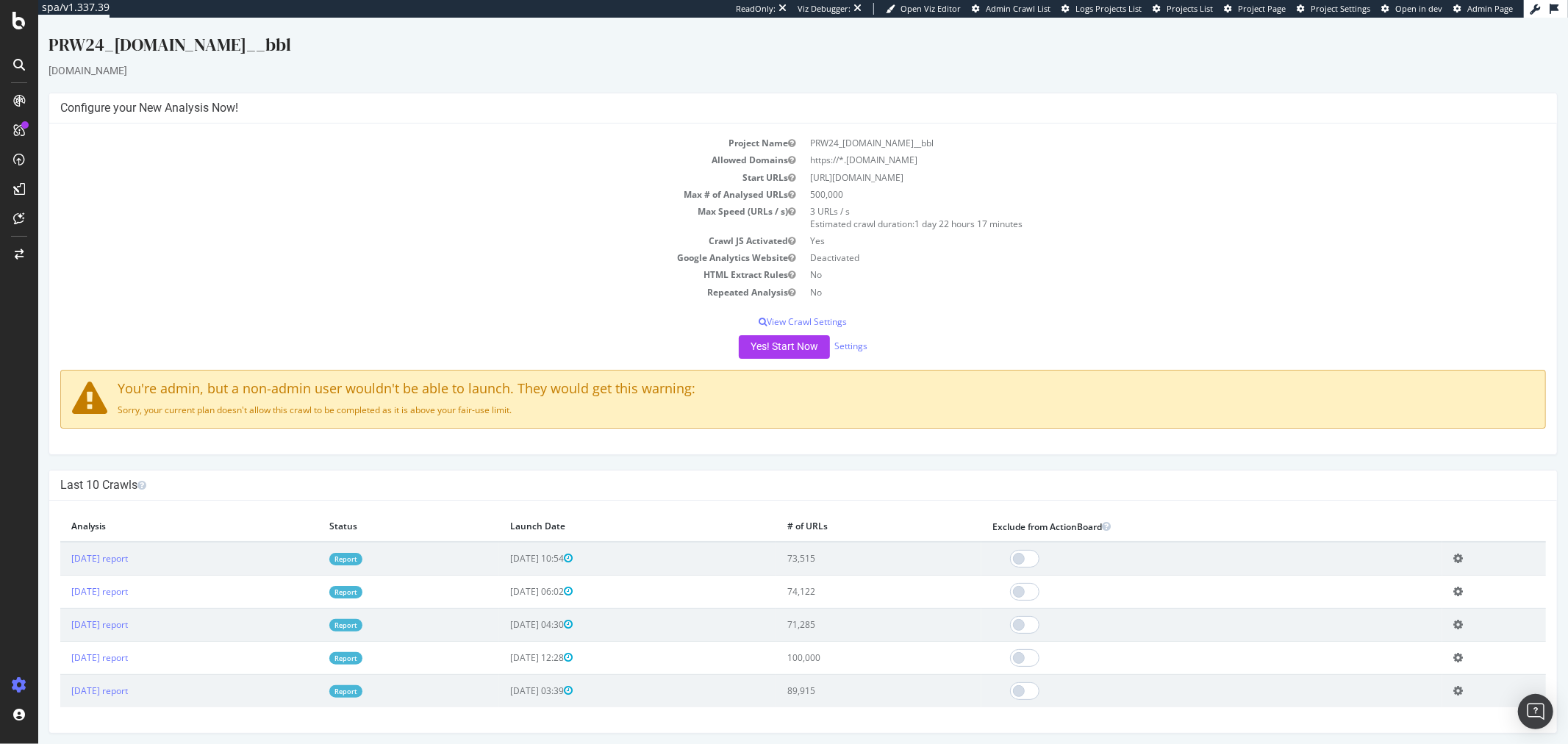
click at [361, 555] on link "Report" at bounding box center [345, 559] width 33 height 12
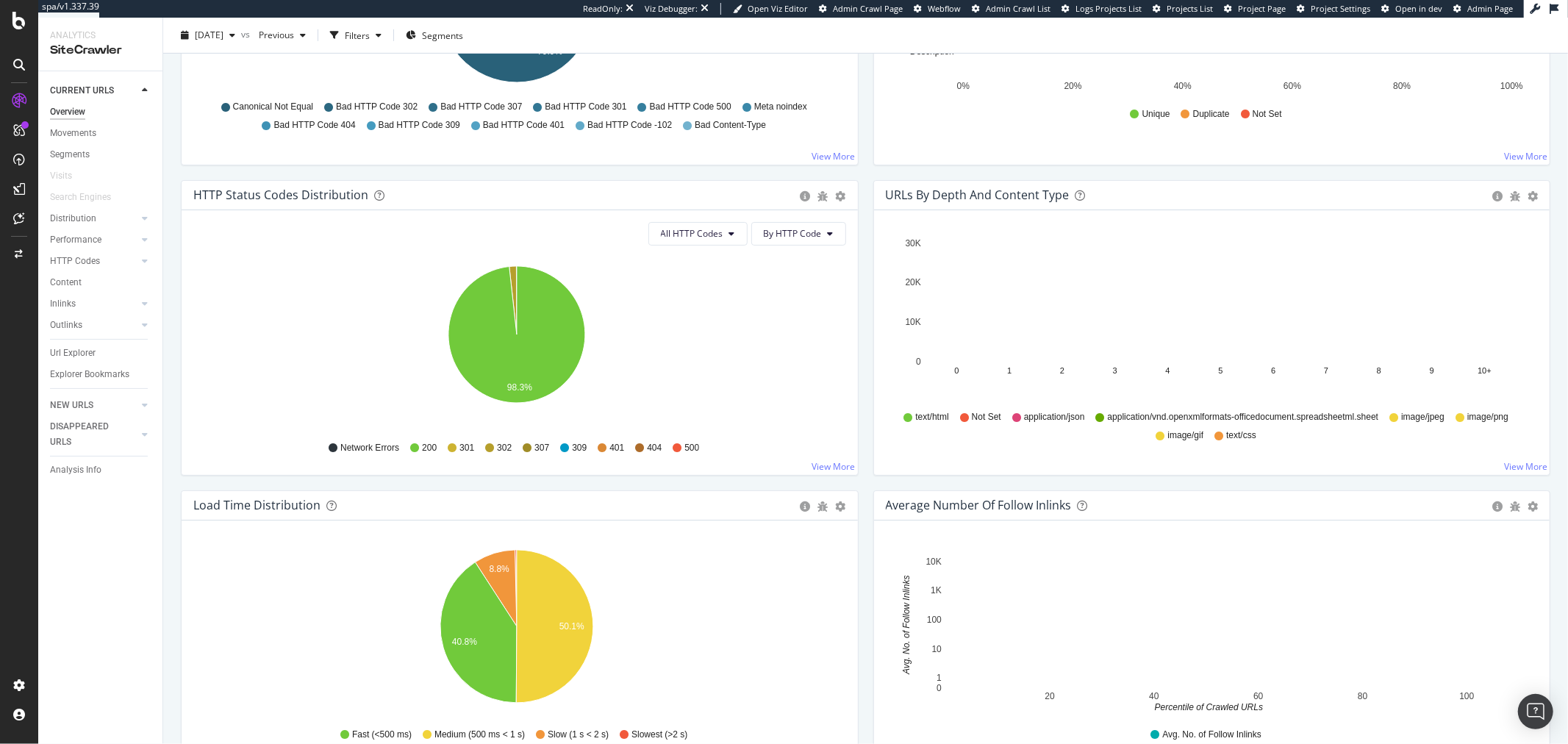
scroll to position [653, 0]
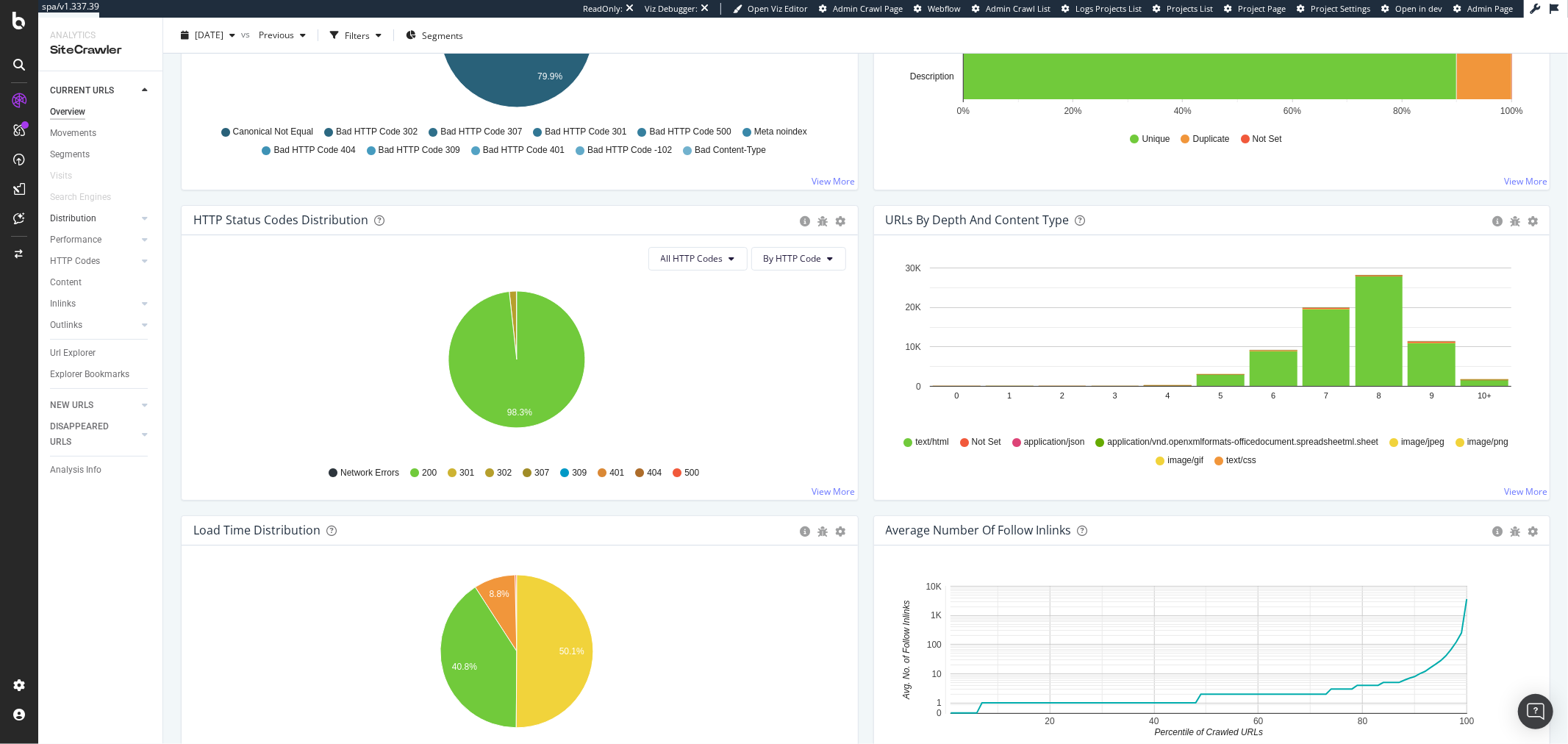
click at [133, 216] on div at bounding box center [130, 218] width 15 height 15
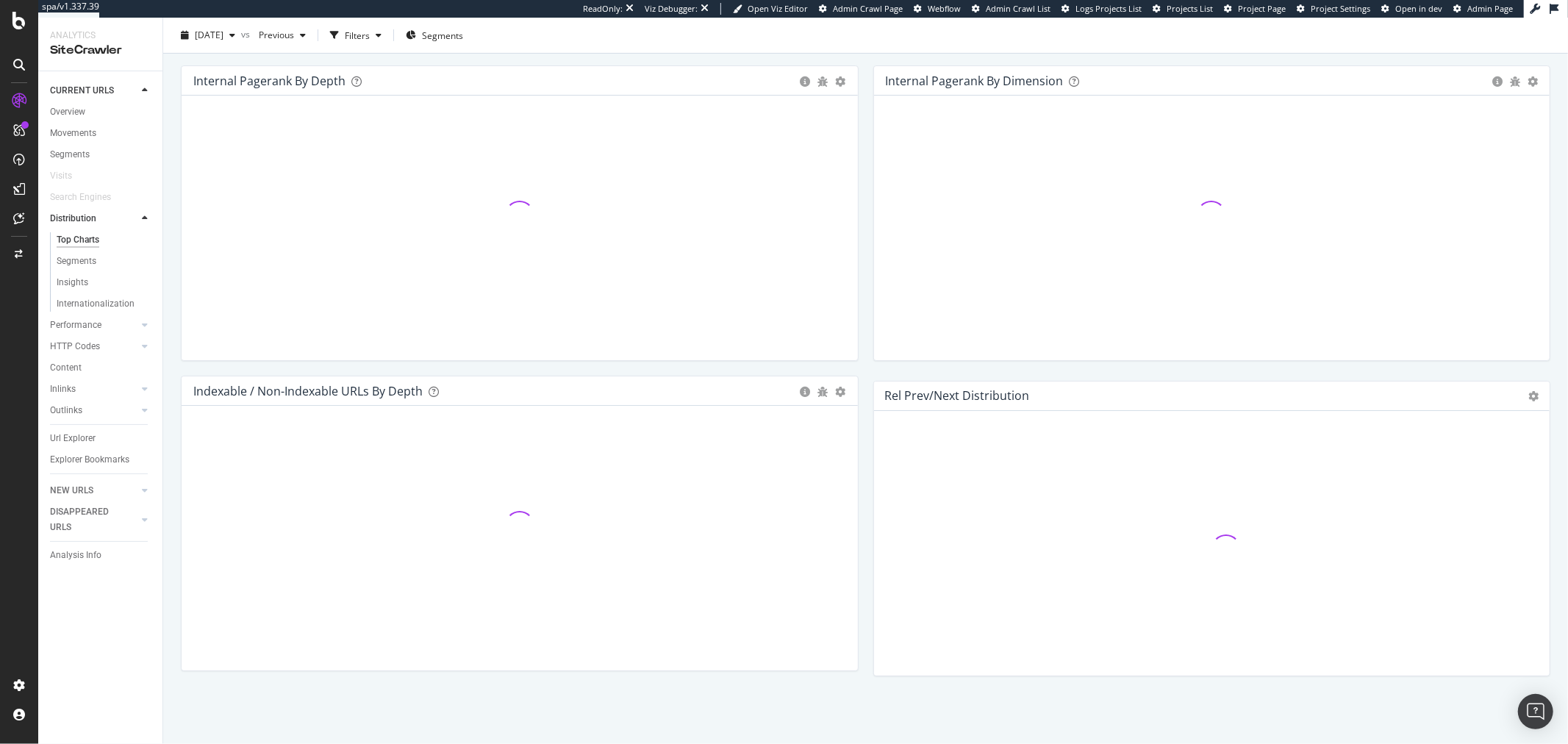
scroll to position [653, 0]
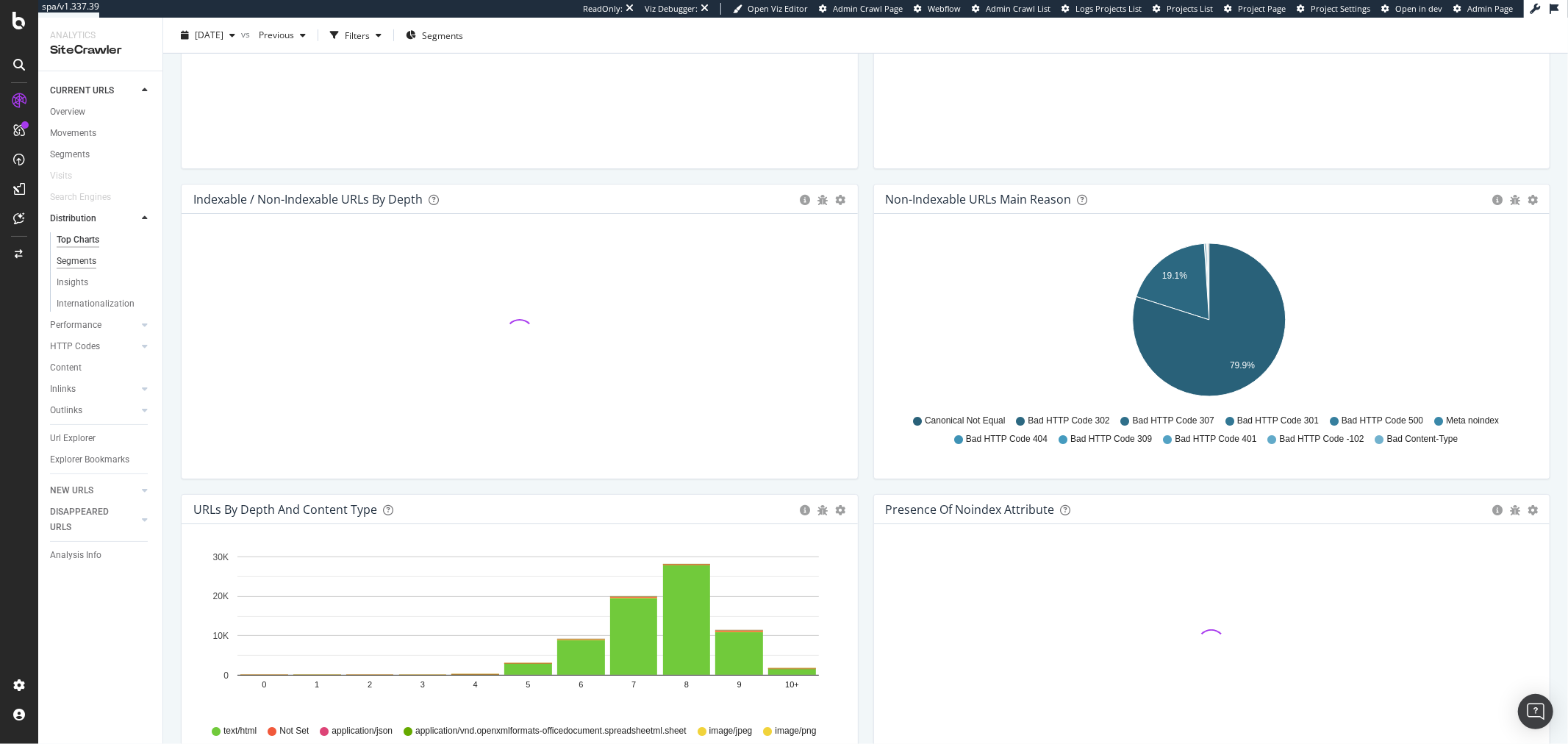
click at [88, 262] on div "Segments" at bounding box center [76, 262] width 39 height 15
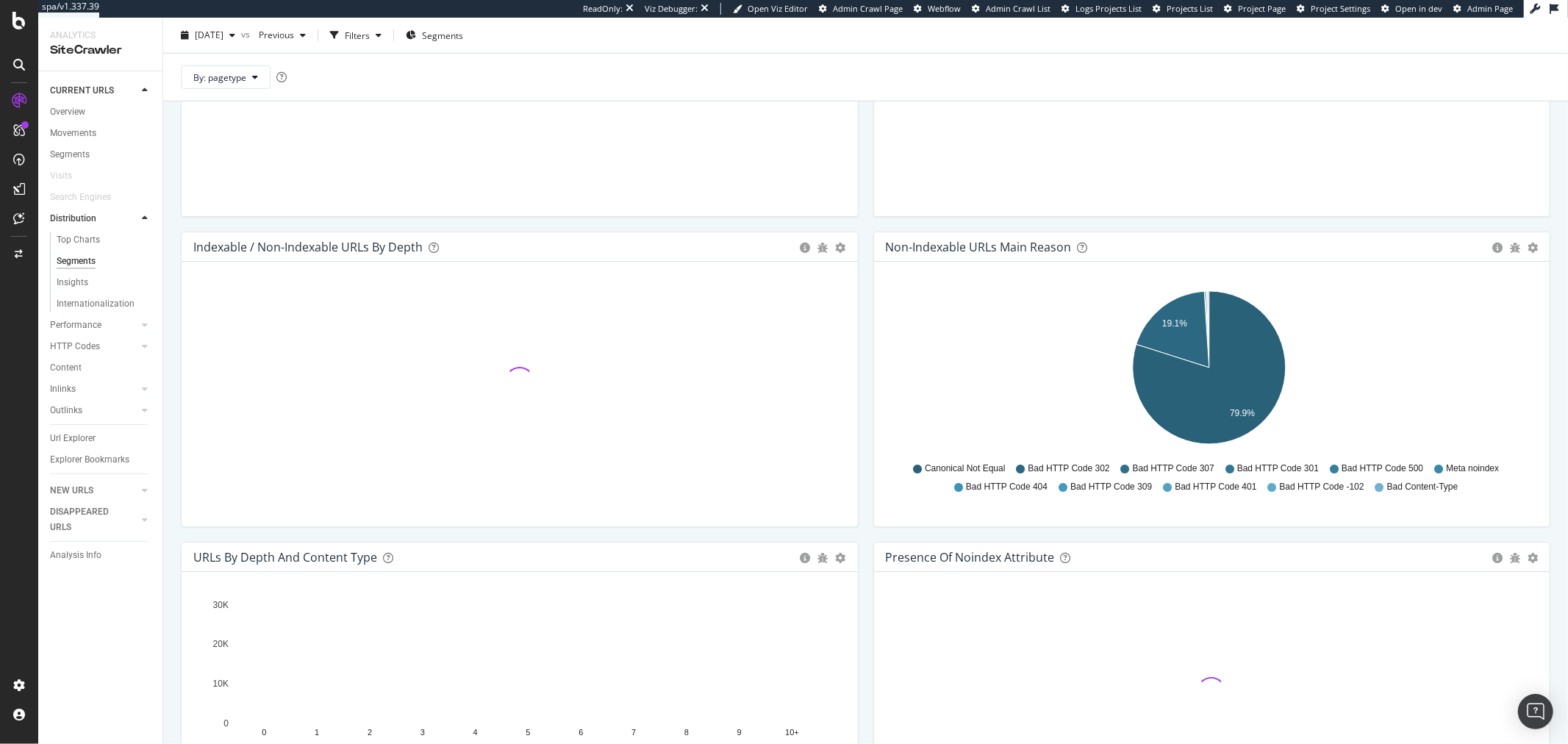
scroll to position [701, 0]
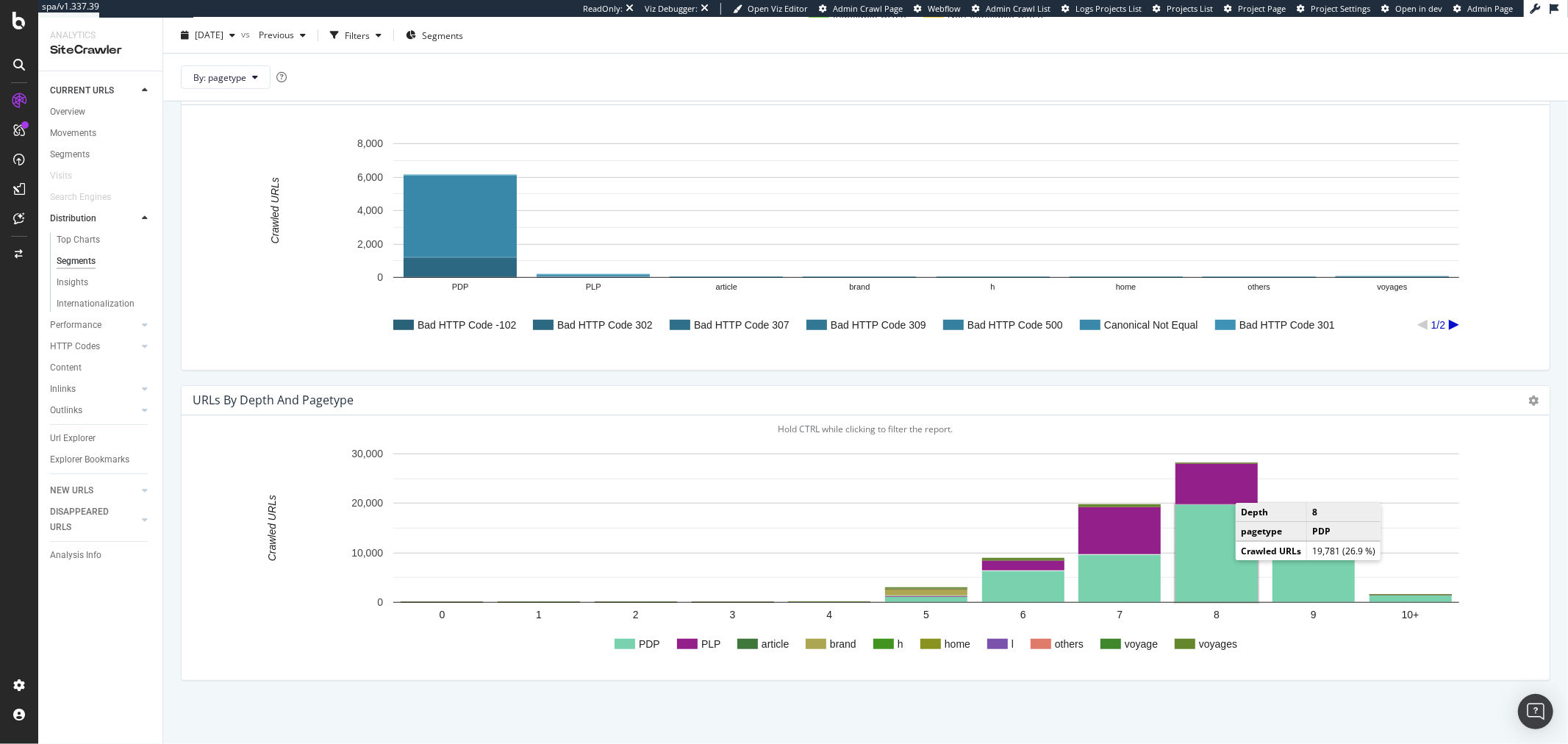
click at [1221, 568] on rect "A chart." at bounding box center [1217, 553] width 83 height 97
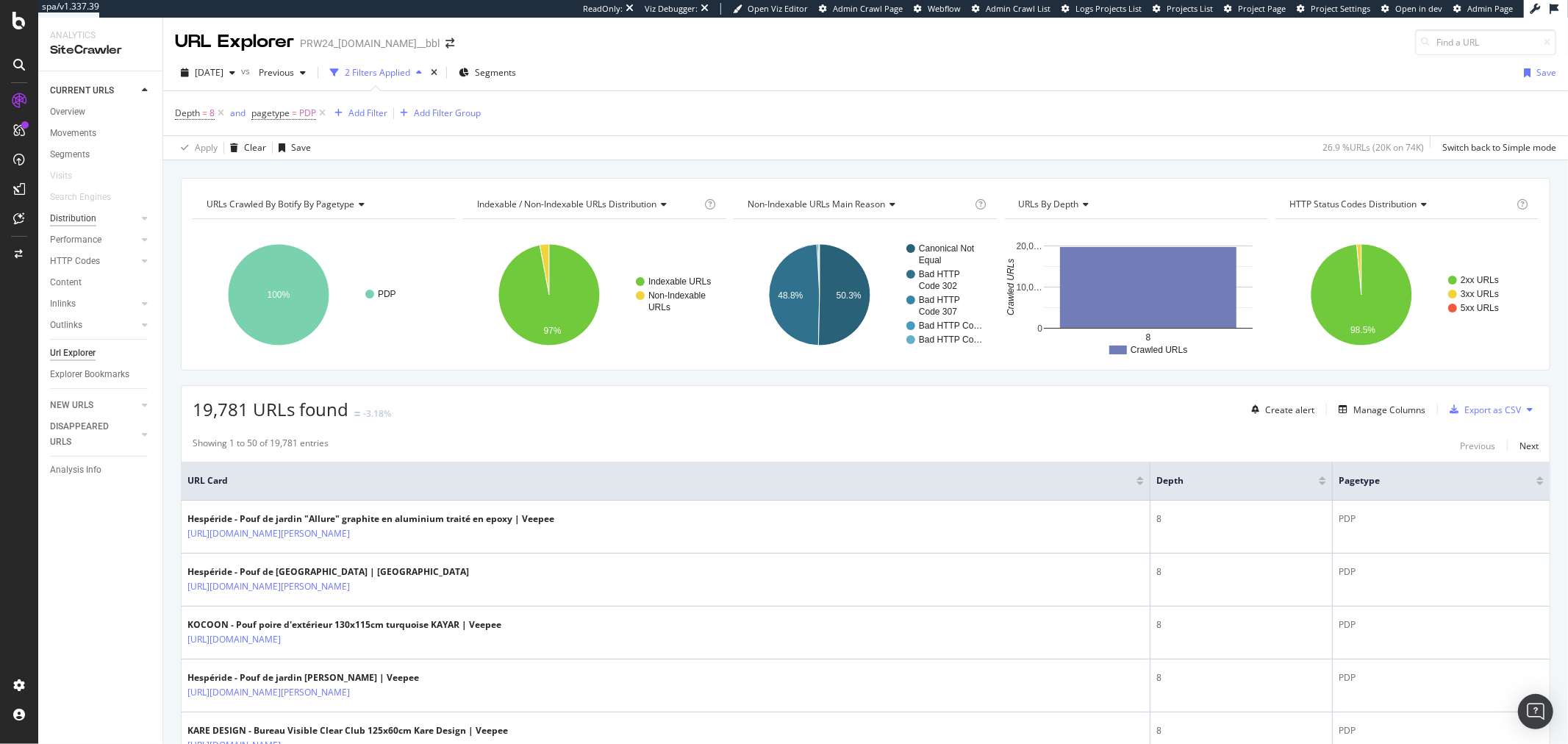
click at [76, 222] on div "Distribution" at bounding box center [73, 218] width 46 height 15
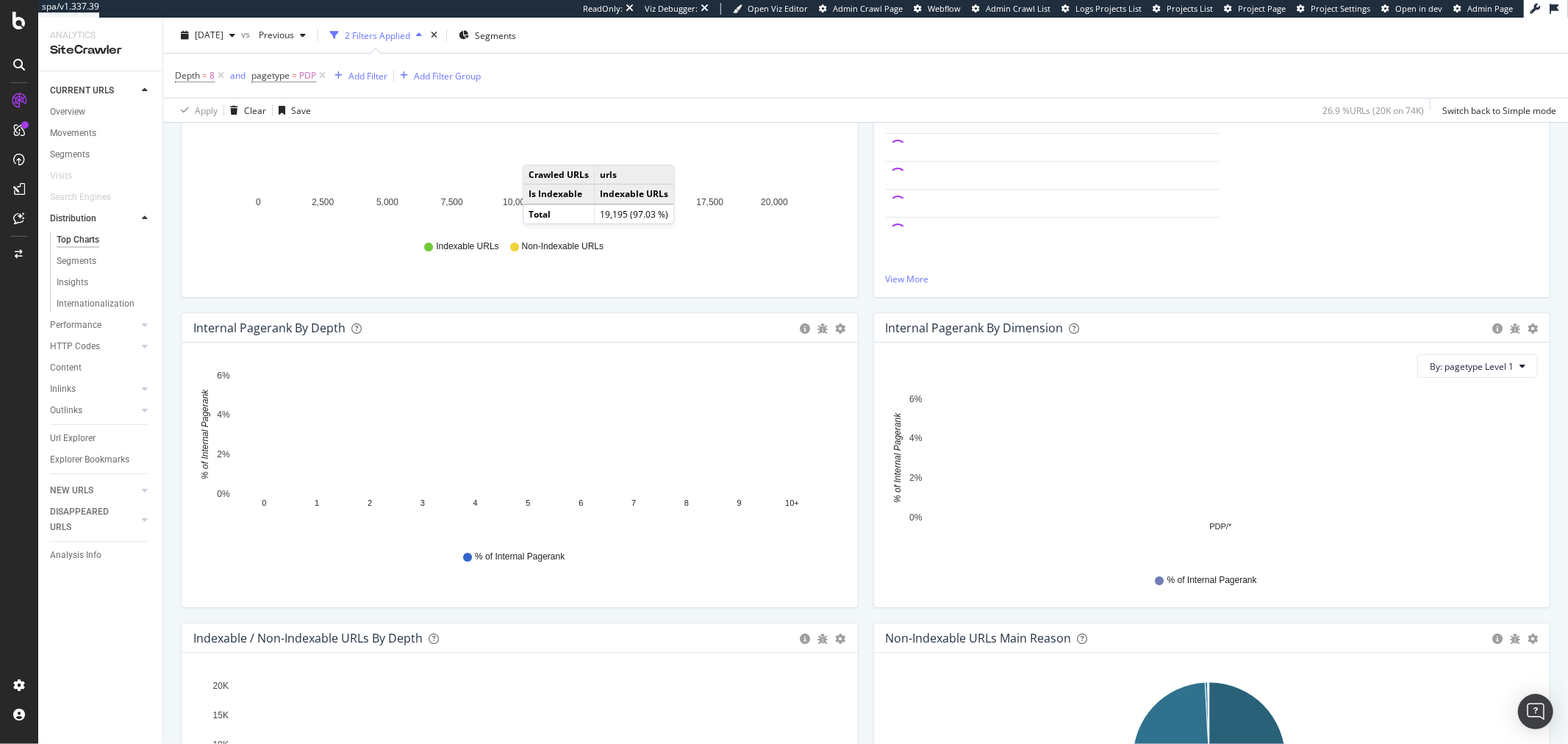
scroll to position [326, 0]
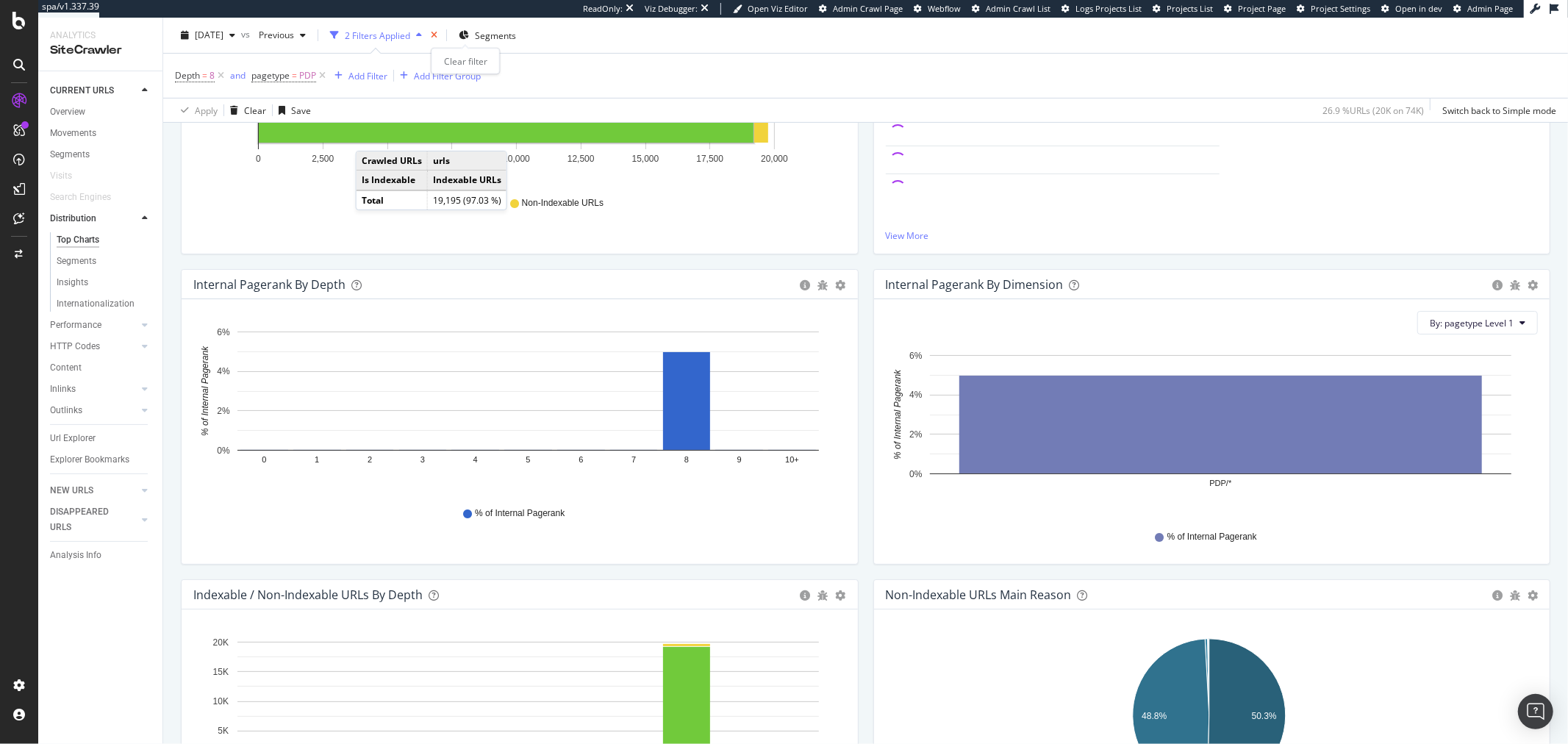
click at [438, 33] on icon "times" at bounding box center [434, 35] width 7 height 8
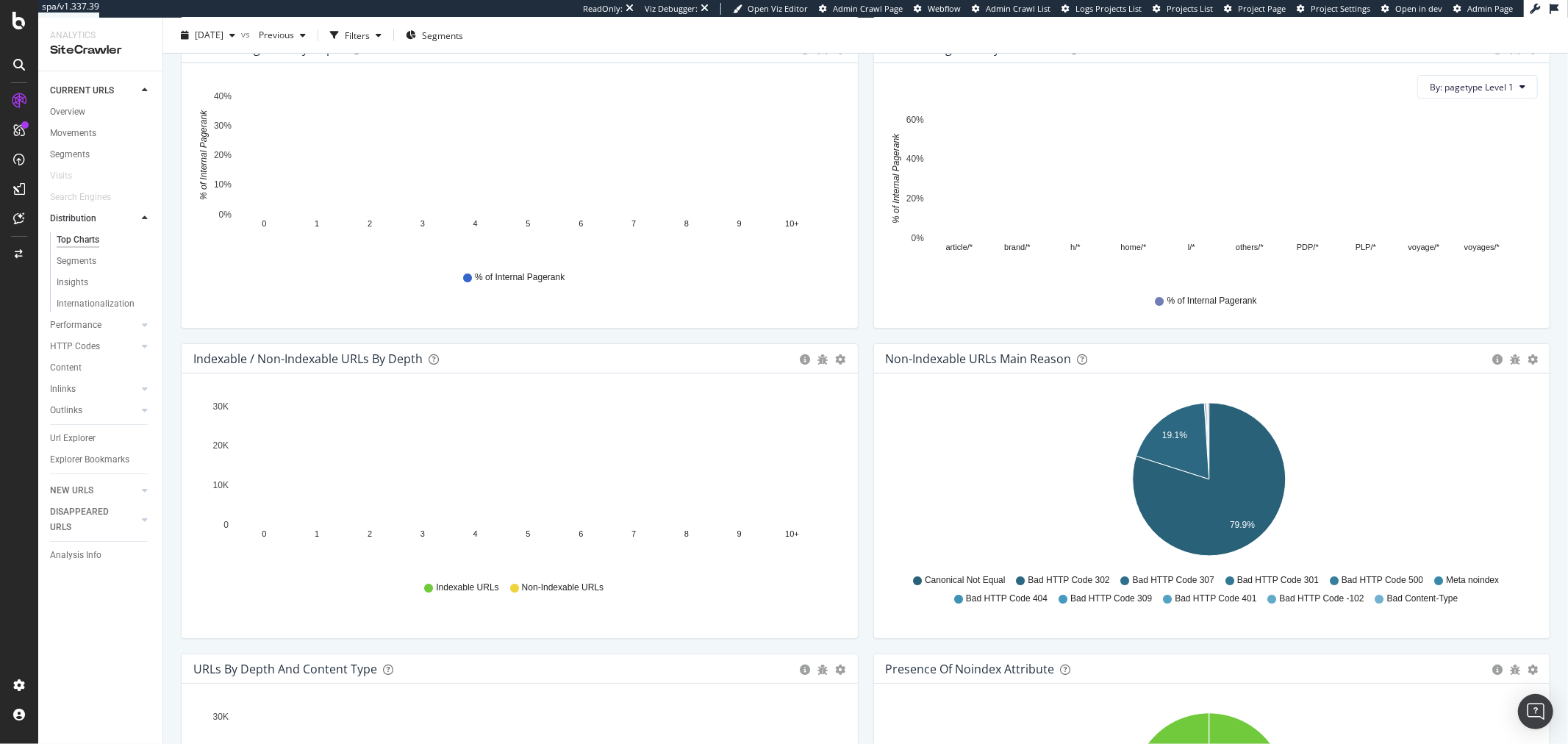
scroll to position [583, 0]
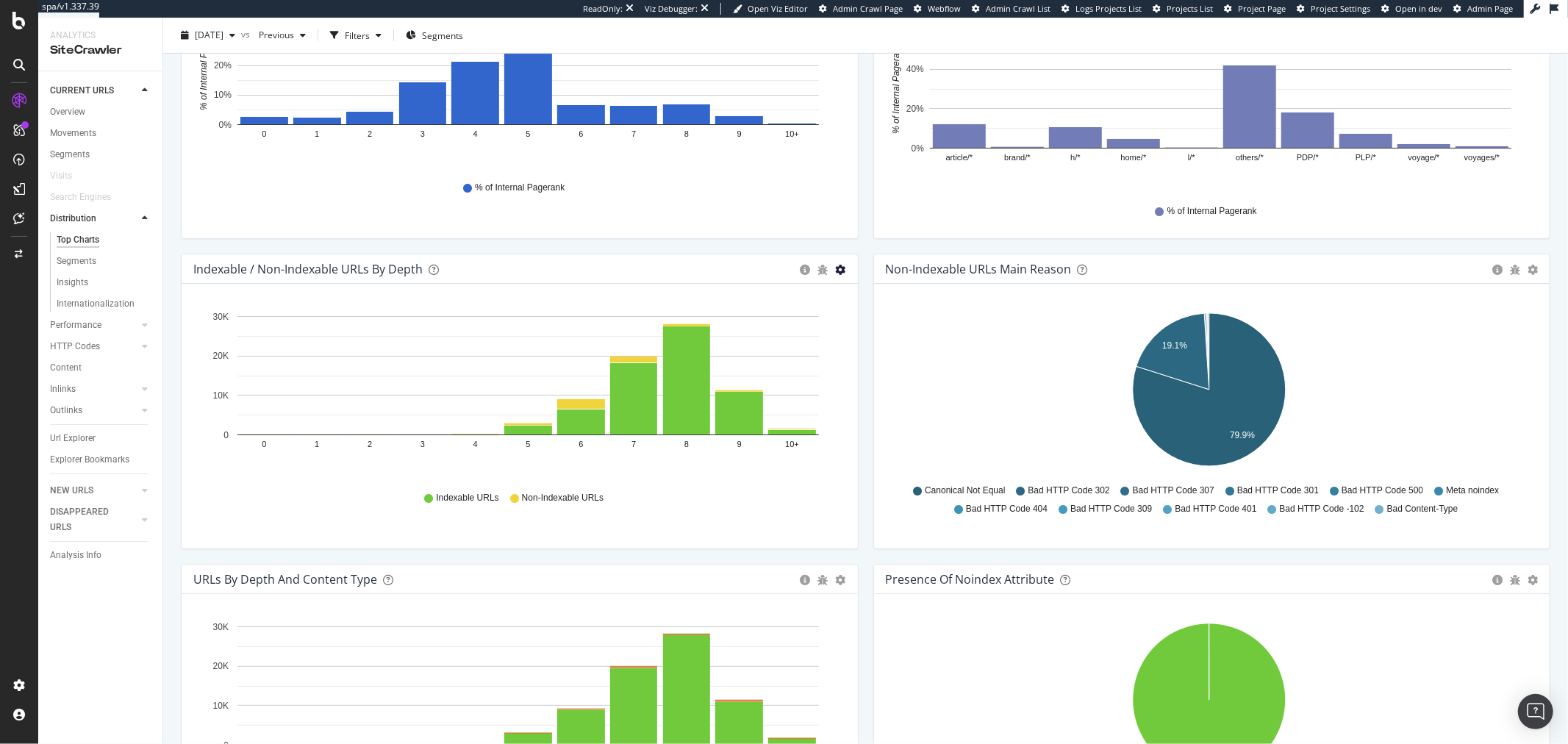
click at [836, 266] on icon "gear" at bounding box center [841, 269] width 10 height 10
click at [809, 326] on span "Bar (by Percentage)" at bounding box center [790, 326] width 134 height 20
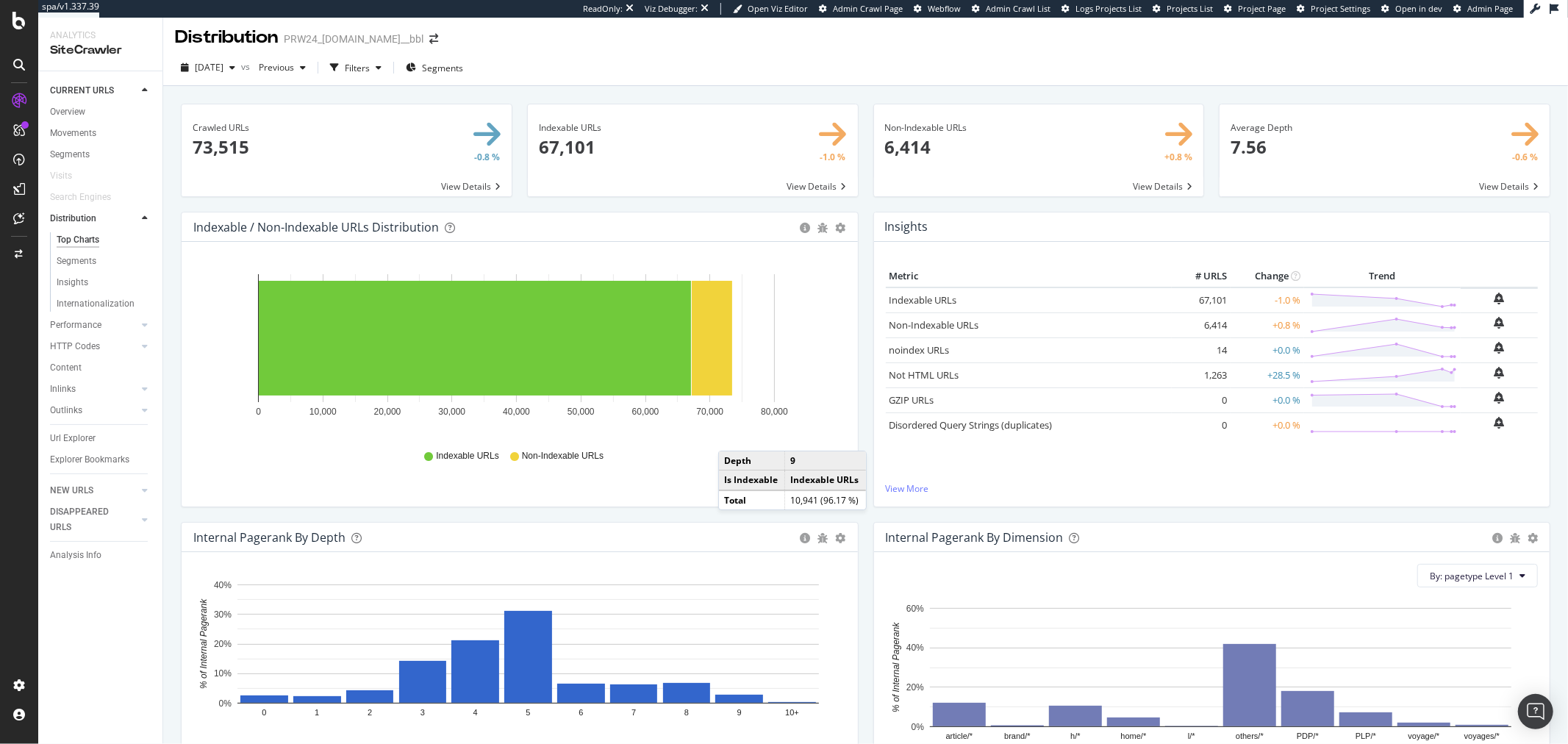
scroll to position [0, 0]
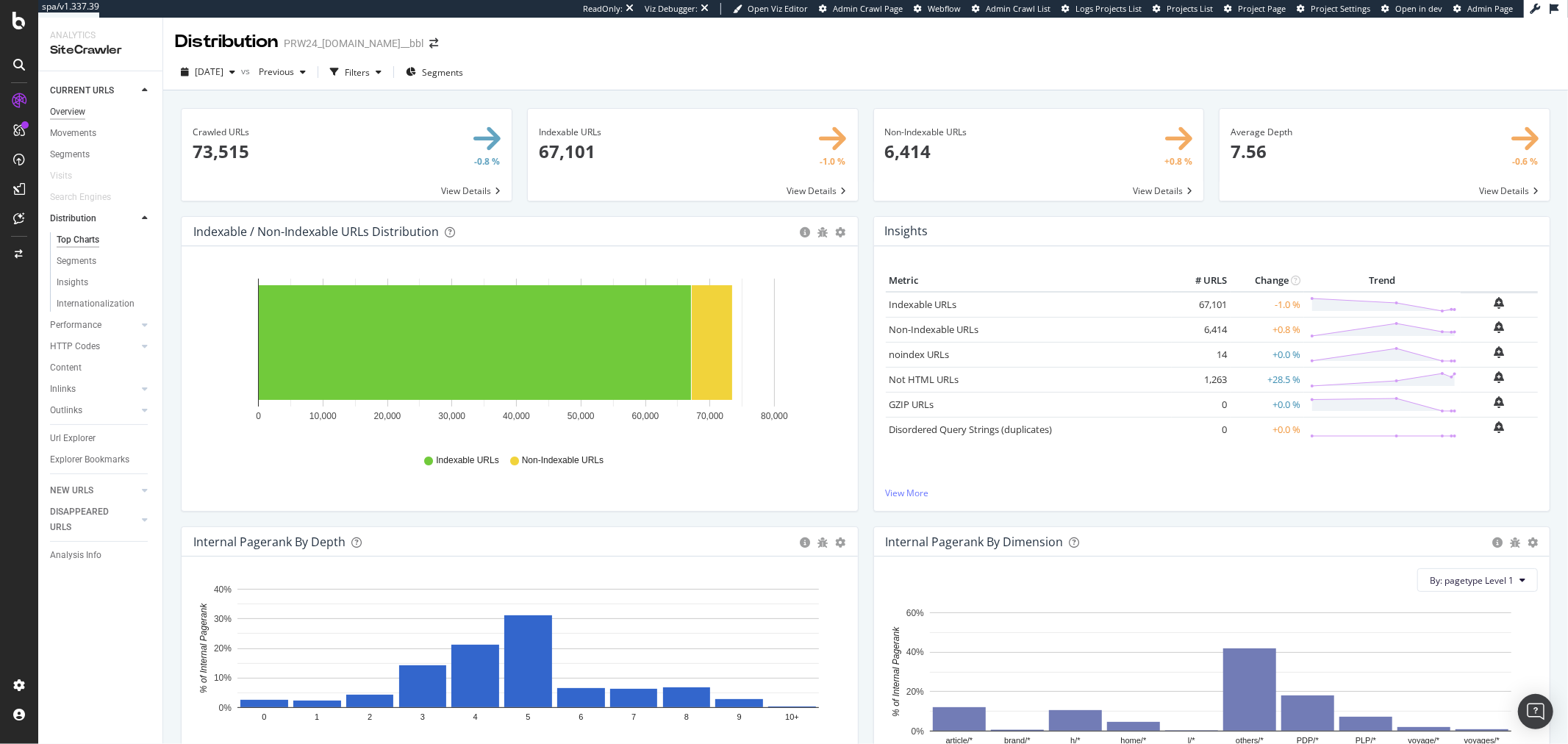
click at [77, 108] on div "Overview" at bounding box center [68, 112] width 36 height 15
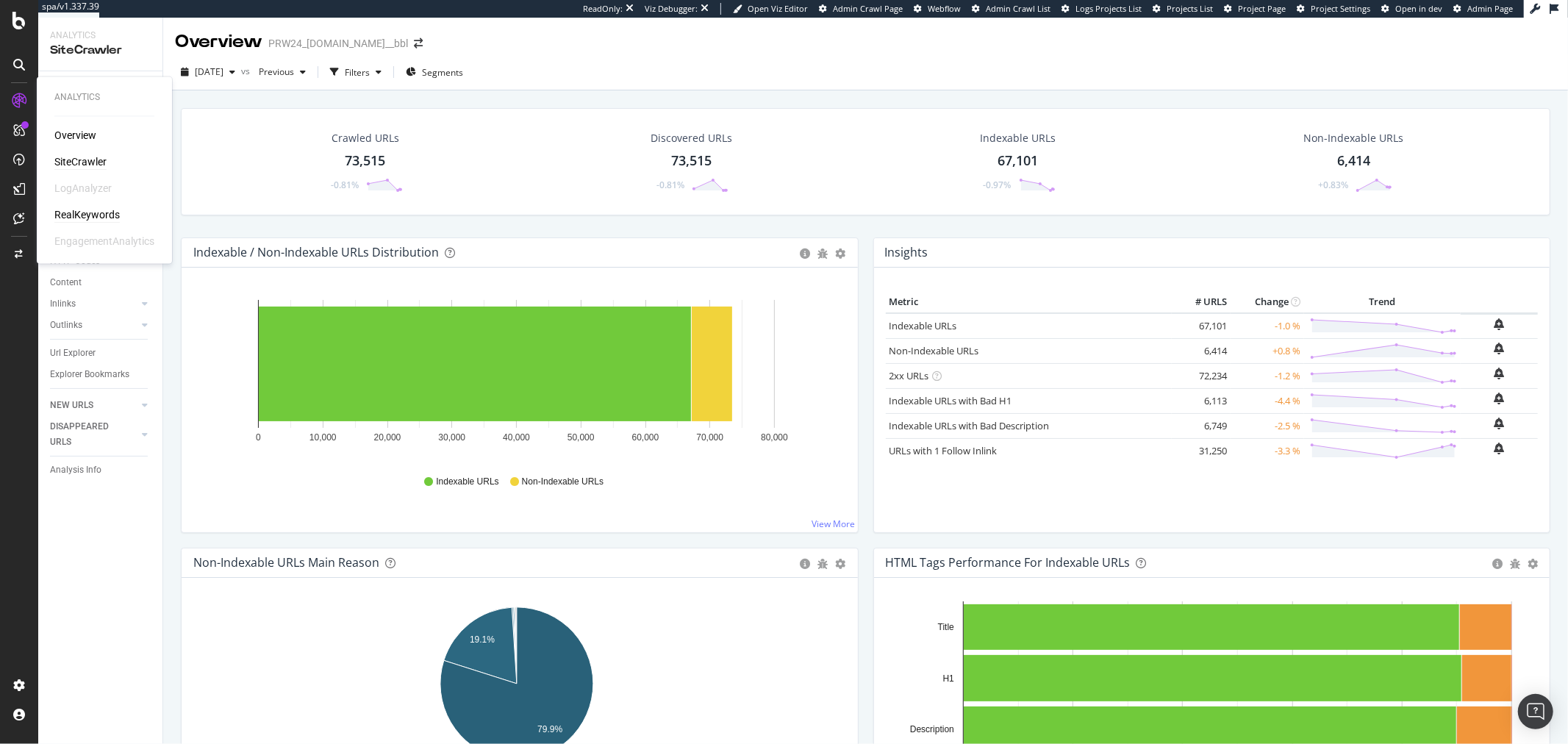
click at [96, 210] on div "RealKeywords" at bounding box center [86, 215] width 66 height 15
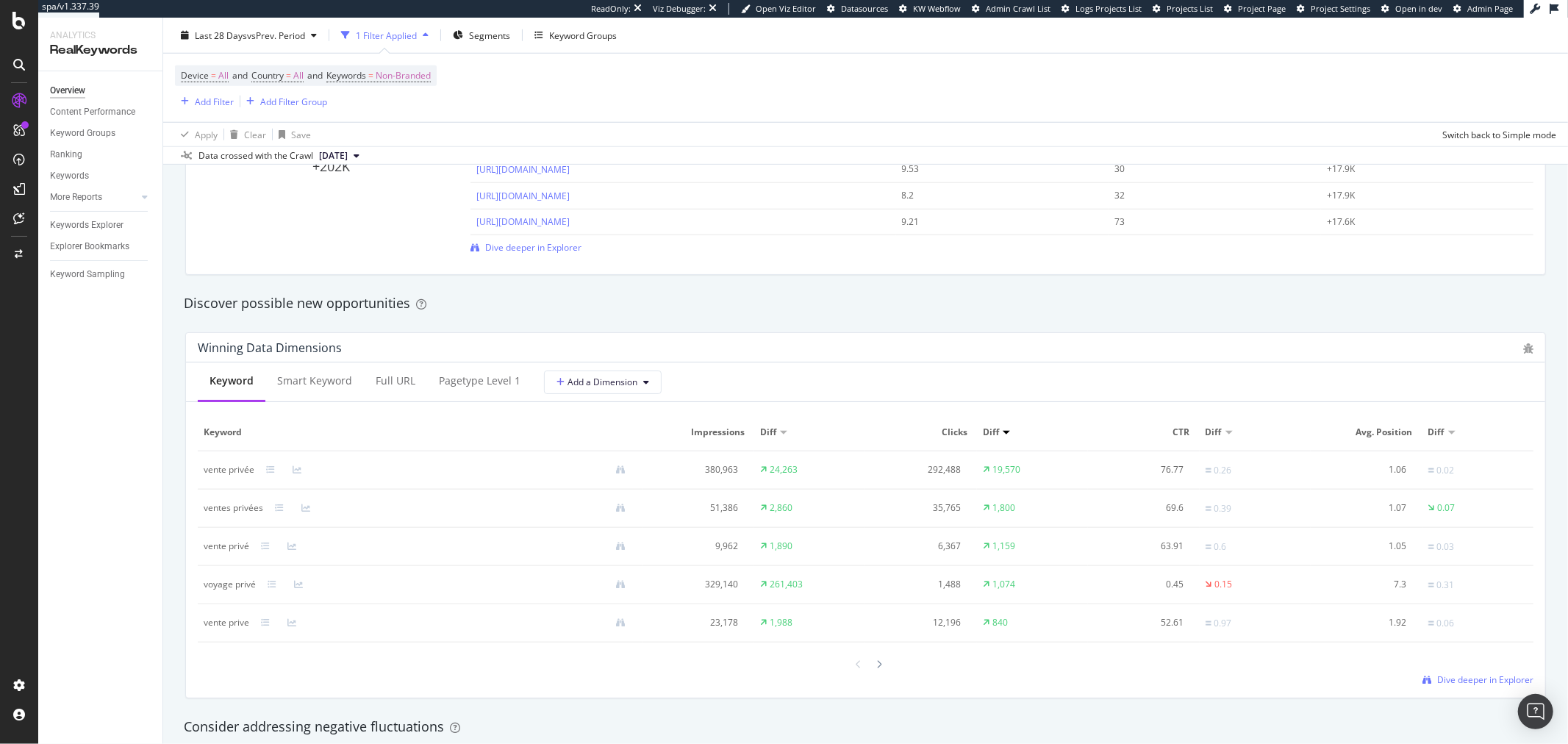
scroll to position [1306, 0]
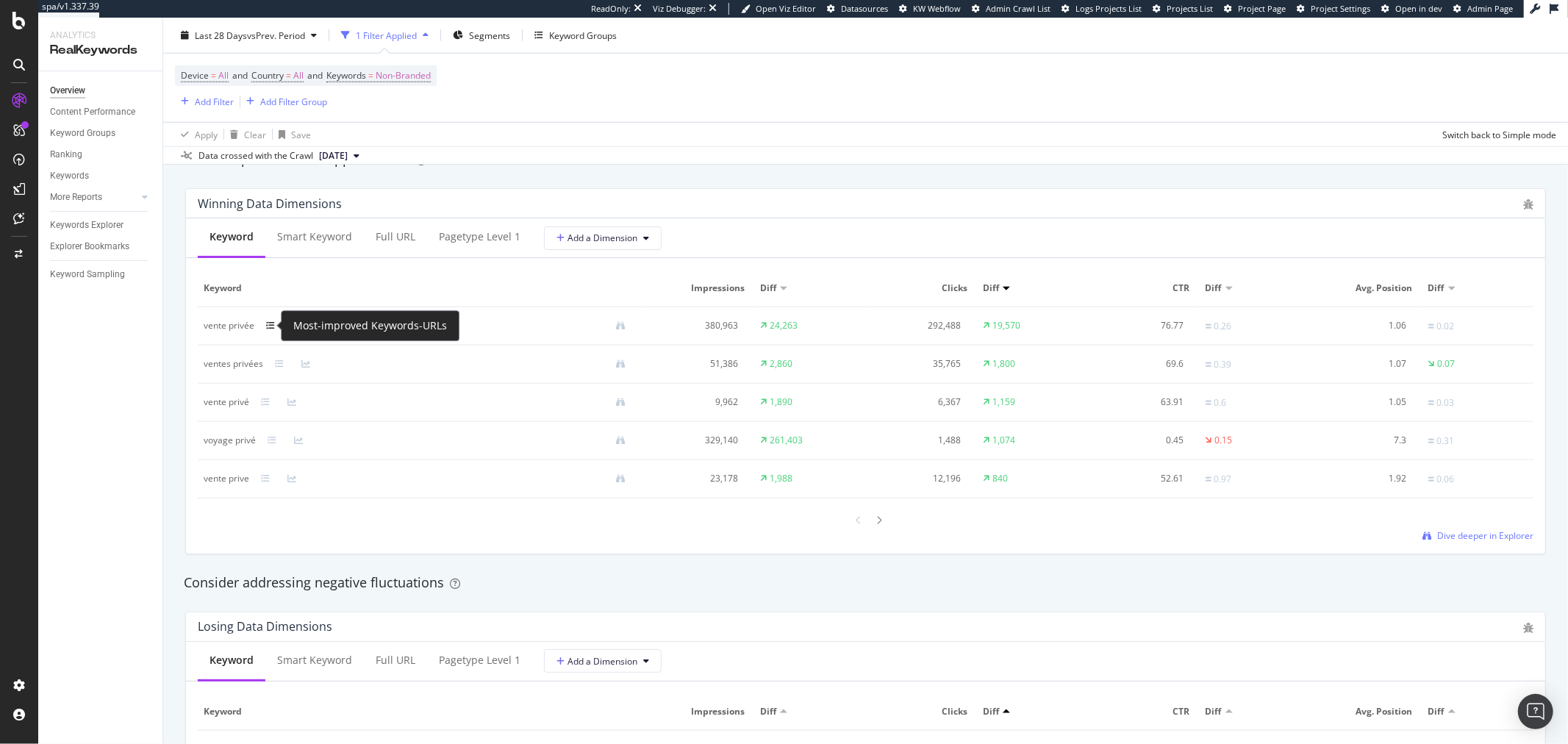
click at [266, 323] on icon at bounding box center [270, 325] width 8 height 8
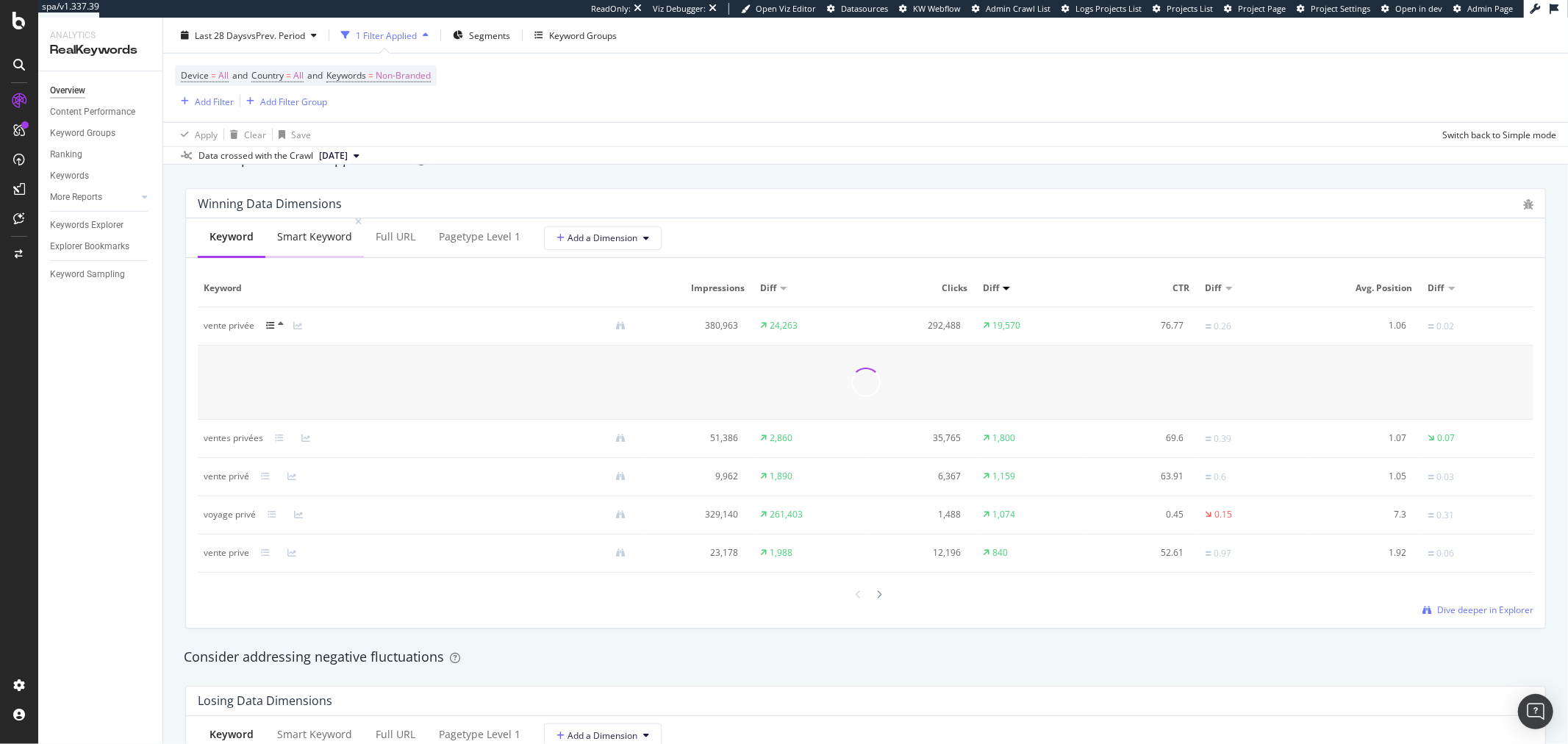
click at [282, 244] on div "Smart Keyword" at bounding box center [314, 236] width 75 height 15
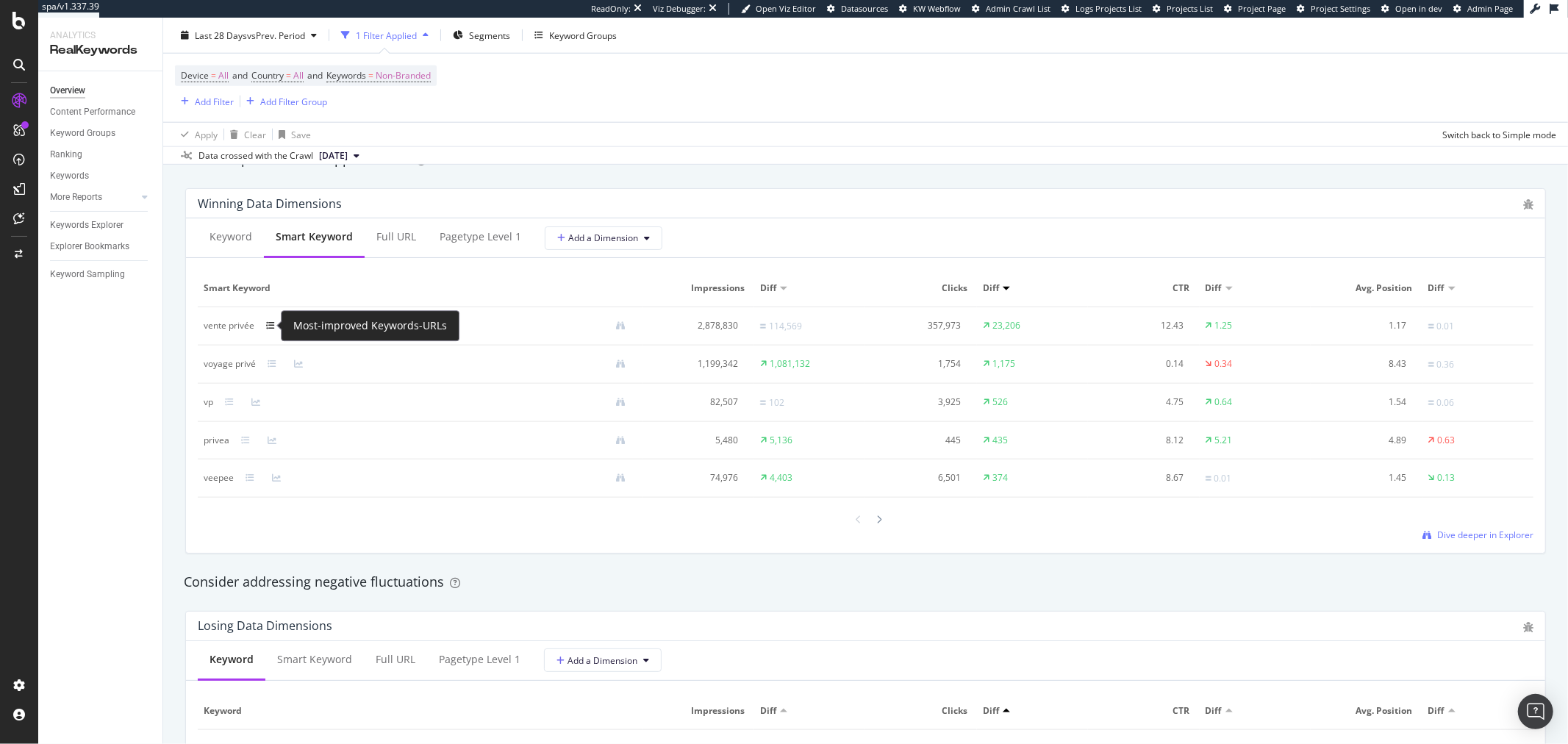
click at [269, 326] on icon at bounding box center [270, 325] width 8 height 8
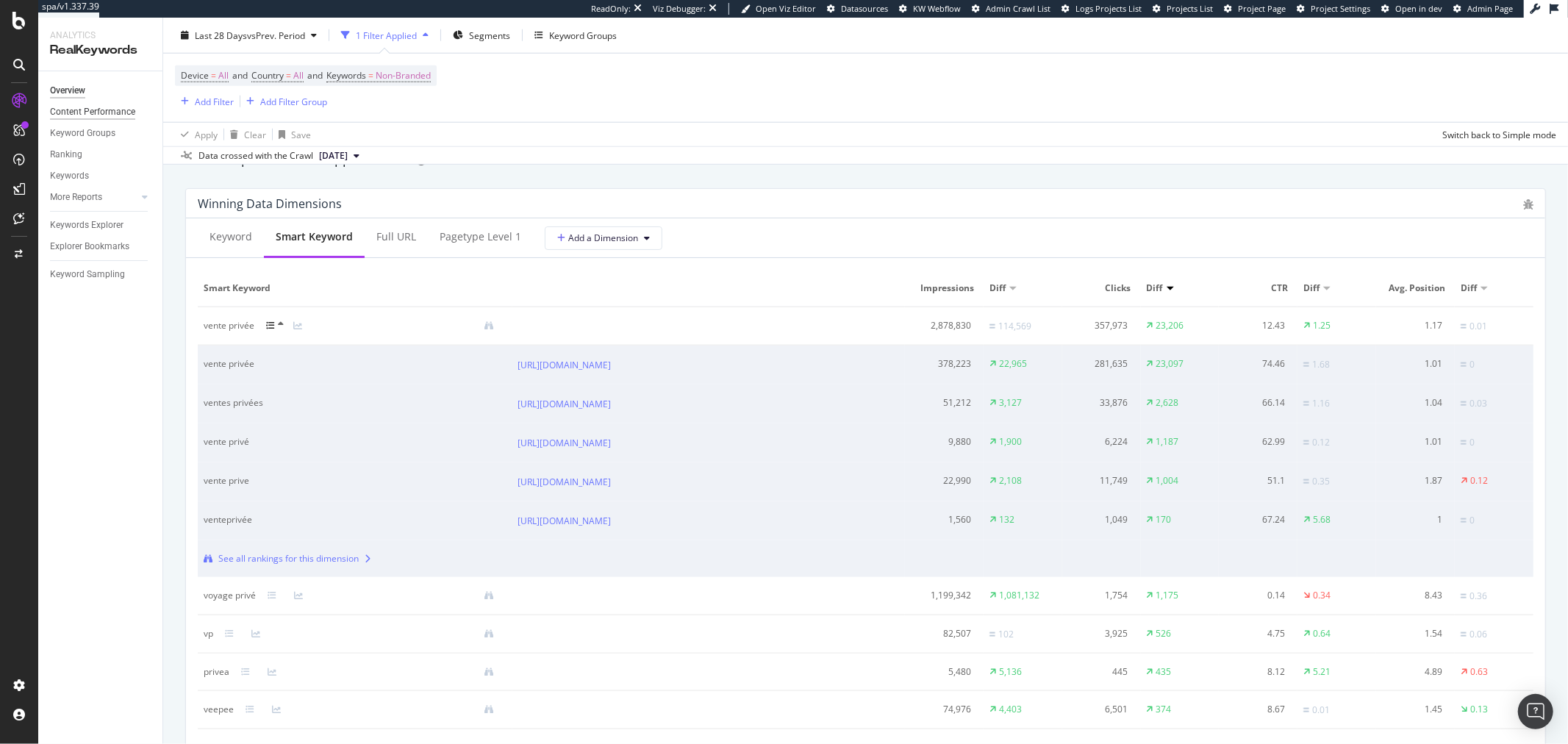
click at [113, 110] on div "Content Performance" at bounding box center [93, 112] width 85 height 15
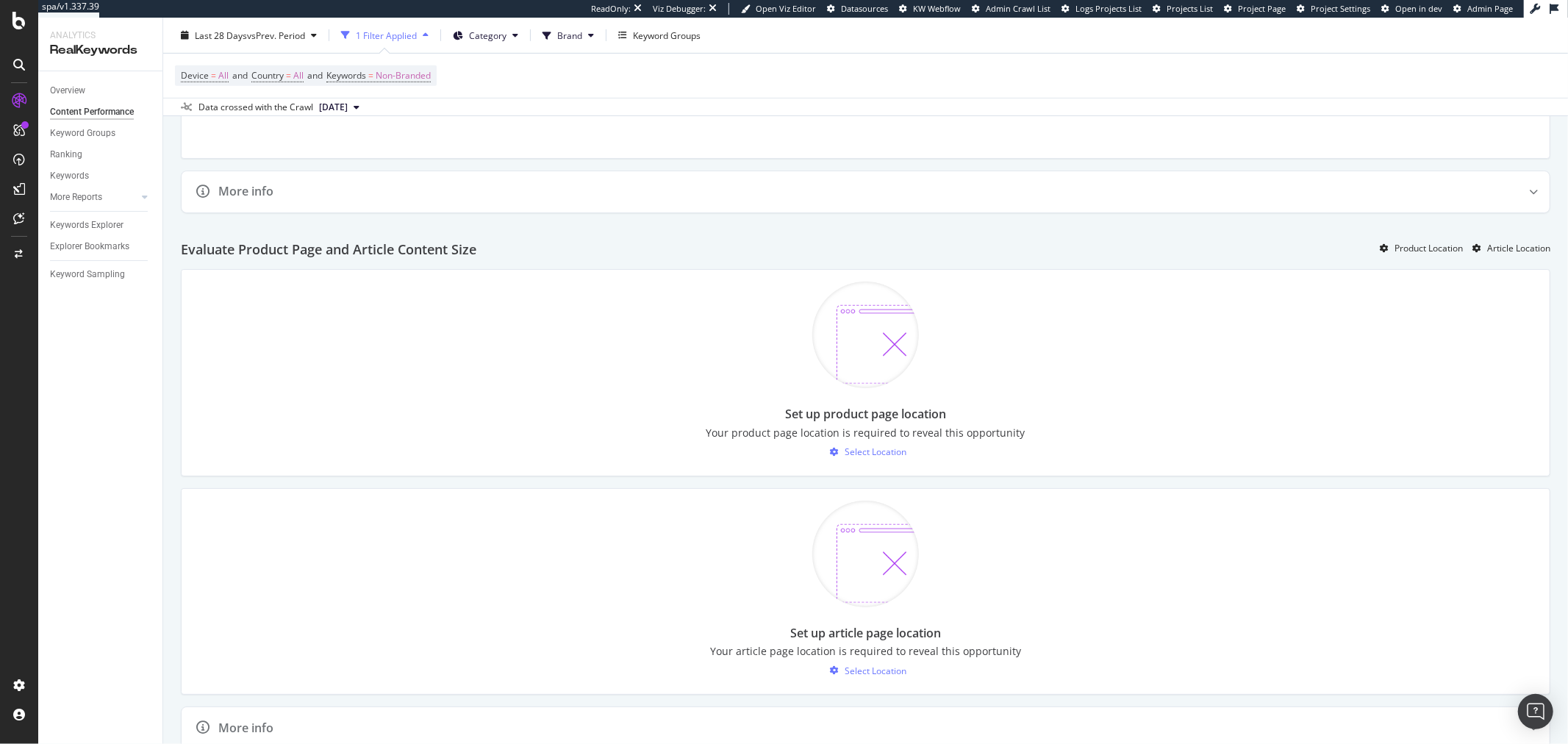
scroll to position [735, 0]
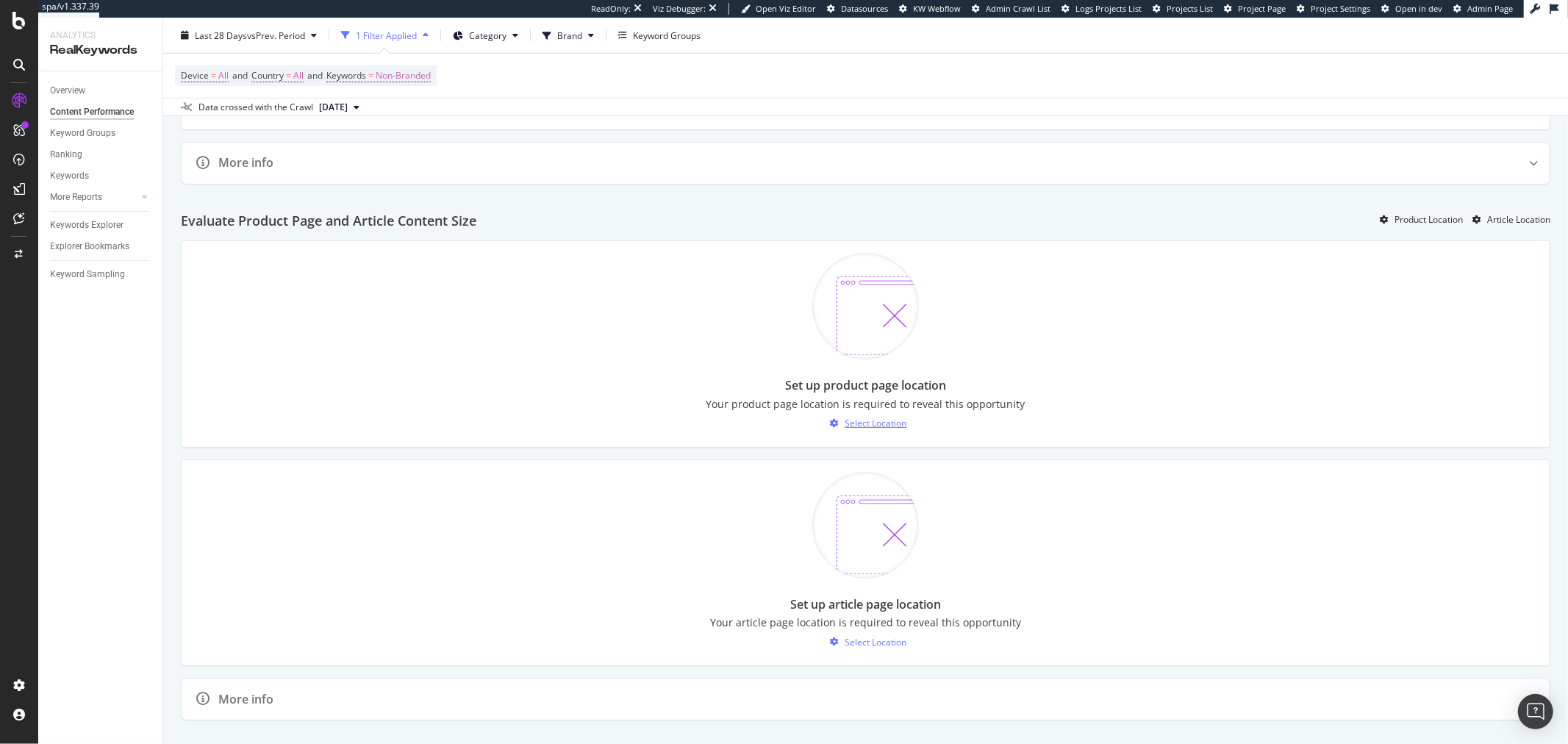
click at [855, 424] on div "Select Location" at bounding box center [876, 423] width 62 height 12
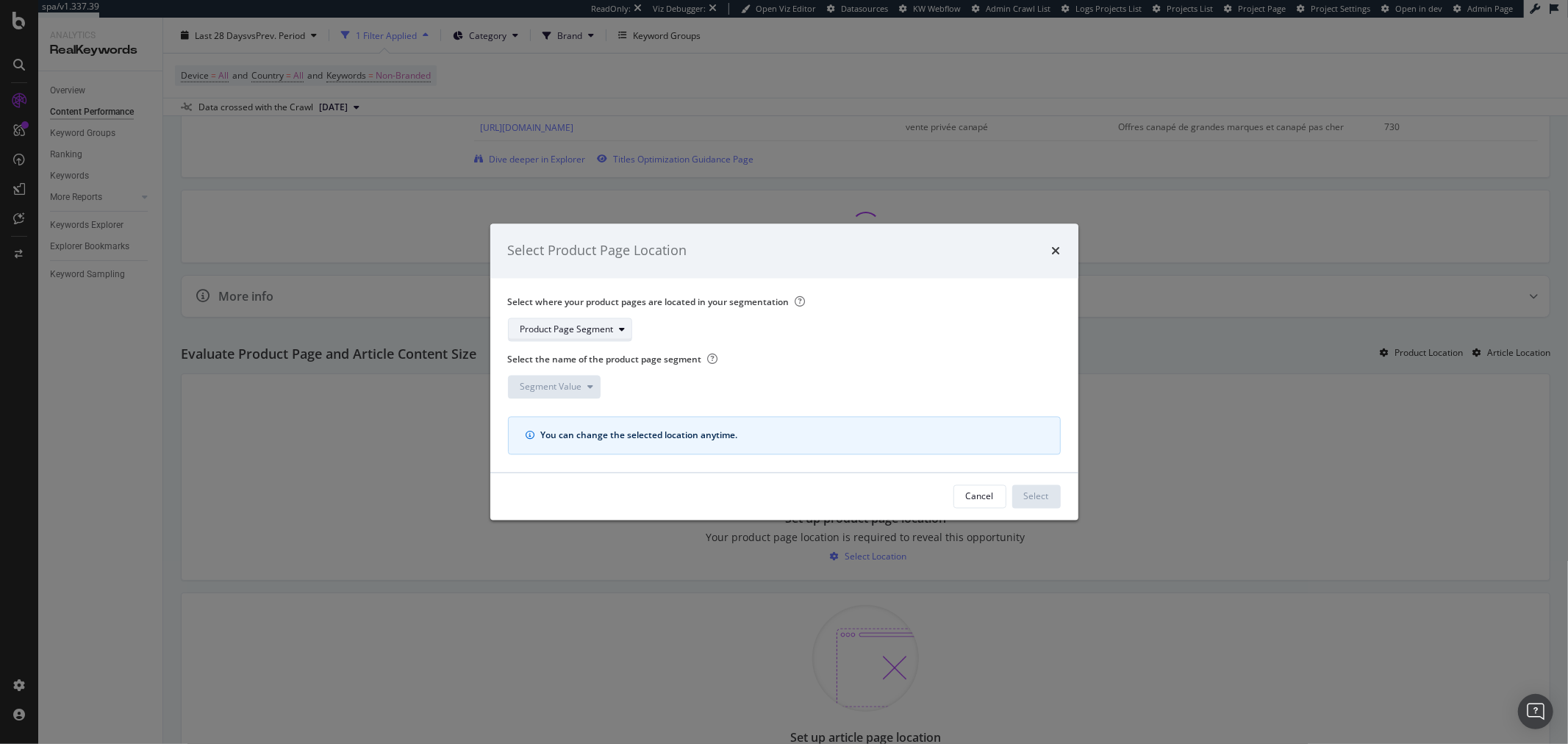
click at [584, 325] on div "Product Page Segment" at bounding box center [567, 329] width 93 height 8
click at [562, 378] on div "pagetype" at bounding box center [546, 379] width 39 height 12
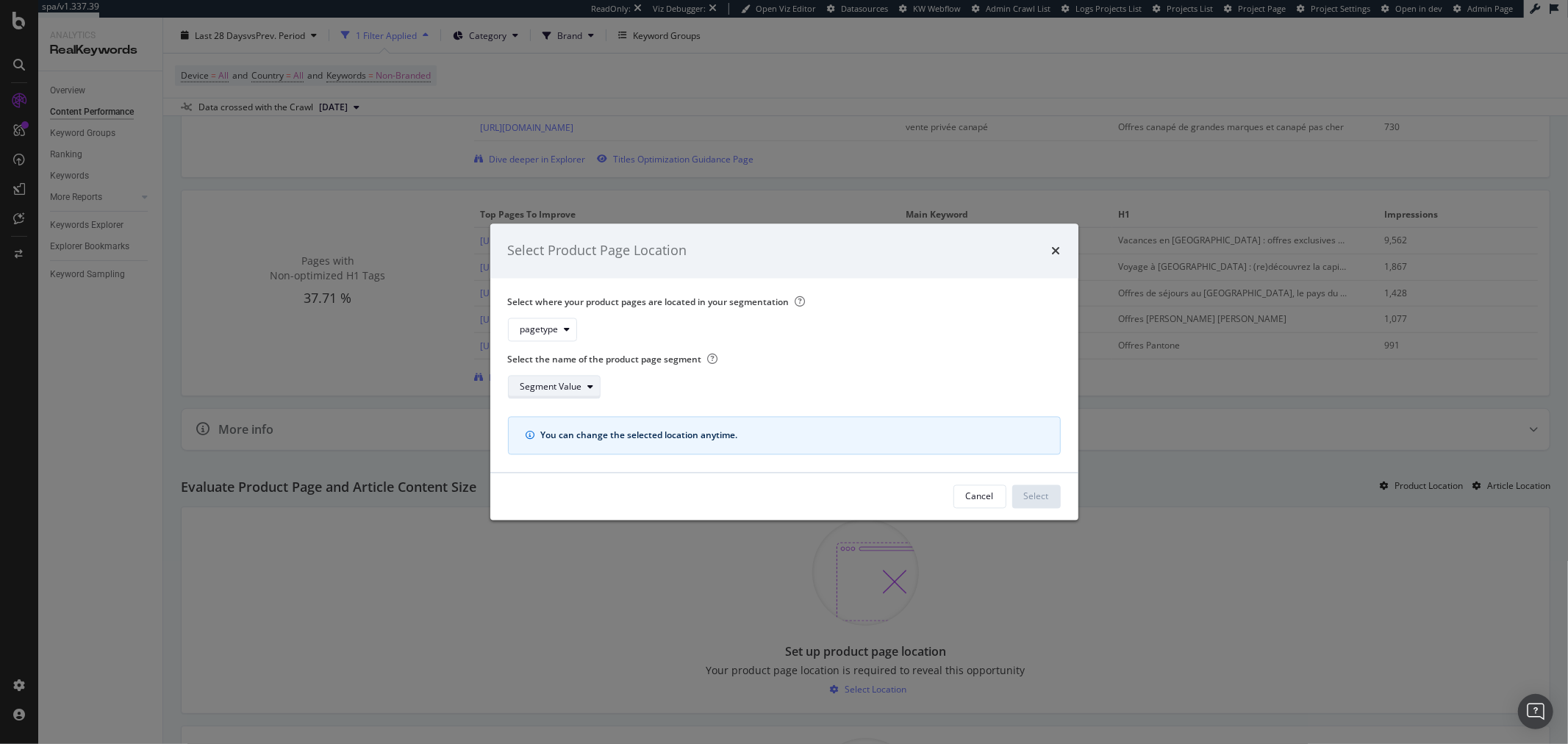
click at [563, 391] on div "Segment Value" at bounding box center [551, 386] width 62 height 8
click at [560, 414] on div "PDP" at bounding box center [544, 411] width 57 height 19
click at [1034, 500] on div "Select" at bounding box center [1036, 496] width 25 height 12
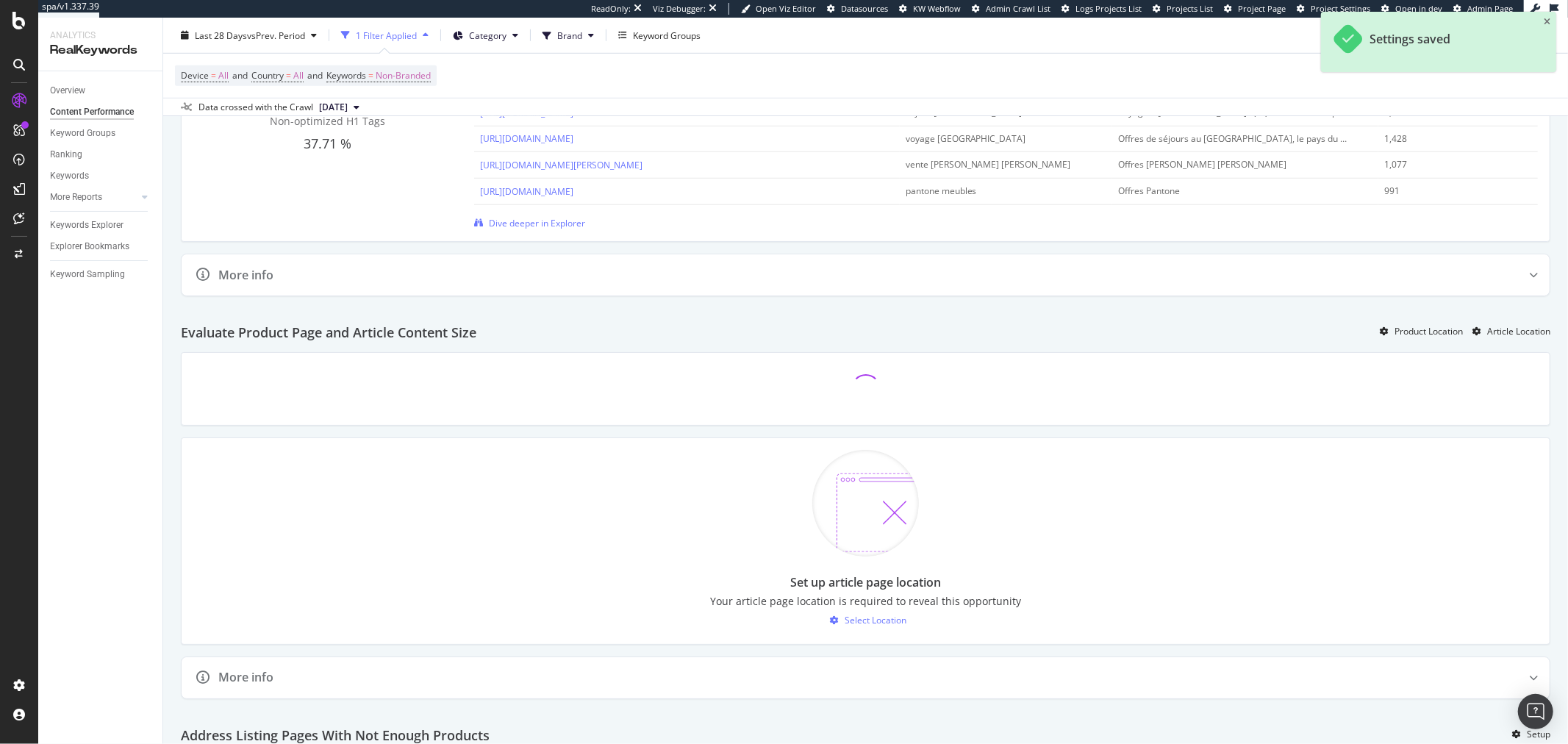
scroll to position [898, 0]
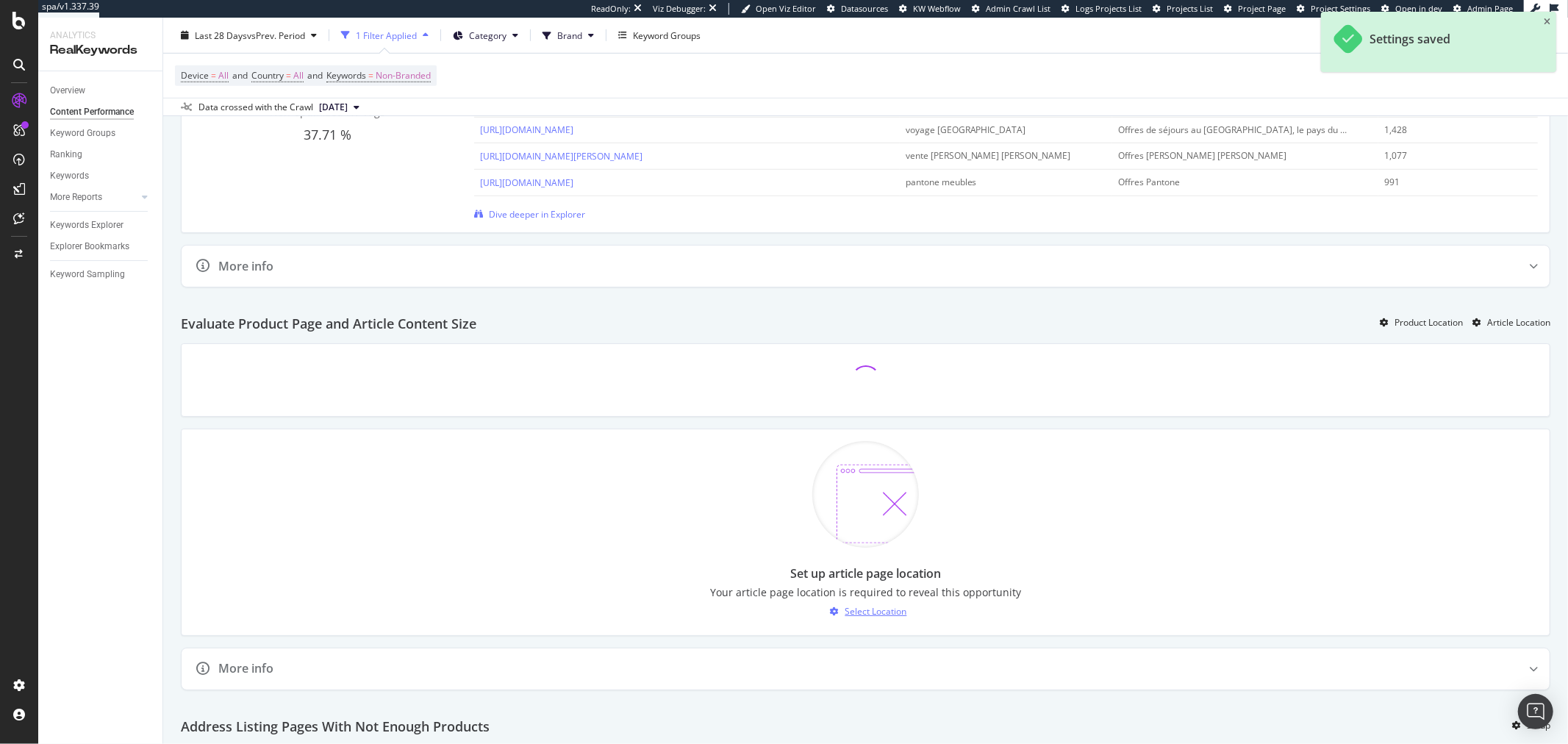
click at [880, 610] on div "Select Location" at bounding box center [876, 611] width 62 height 12
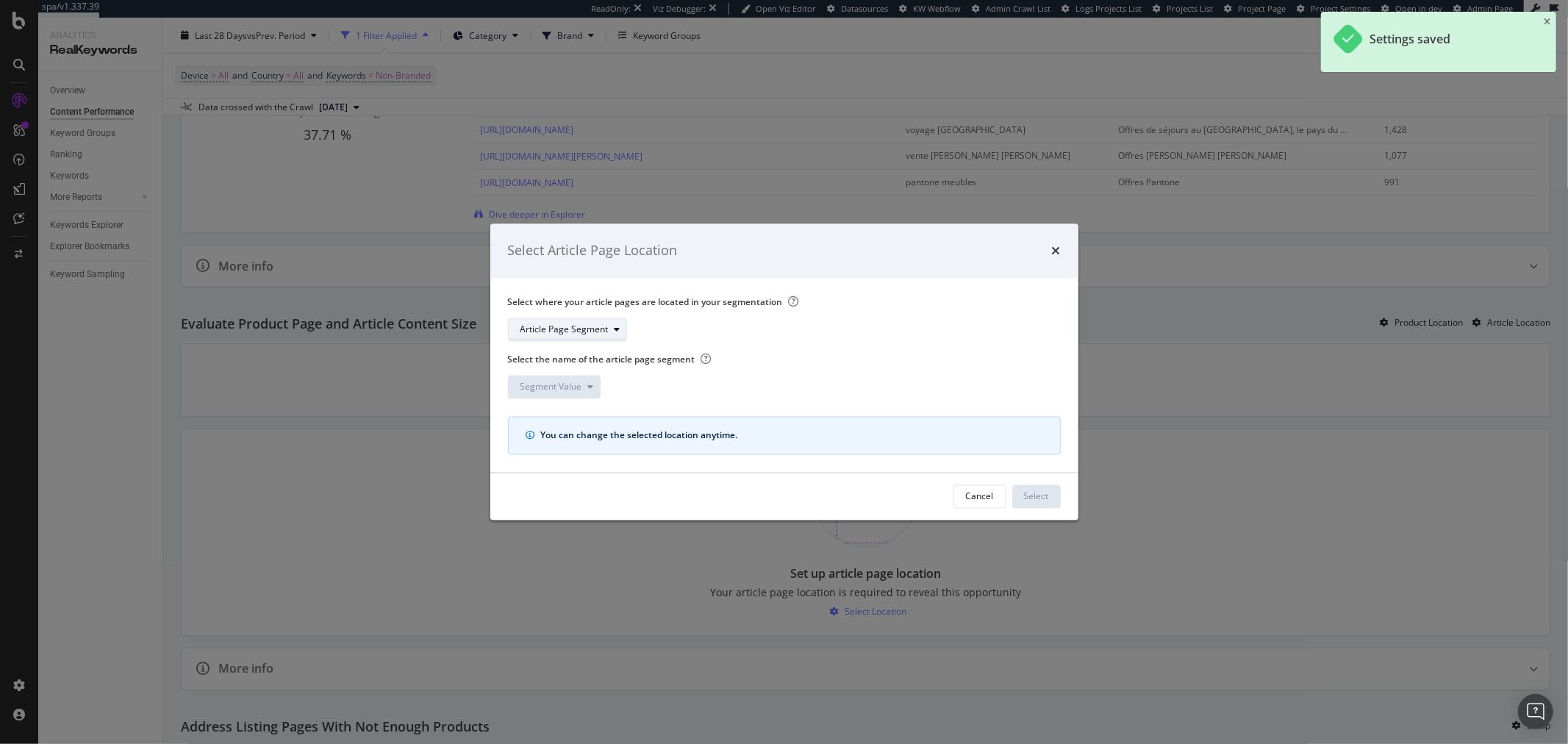
click at [597, 330] on div "Article Page Segment" at bounding box center [564, 329] width 88 height 8
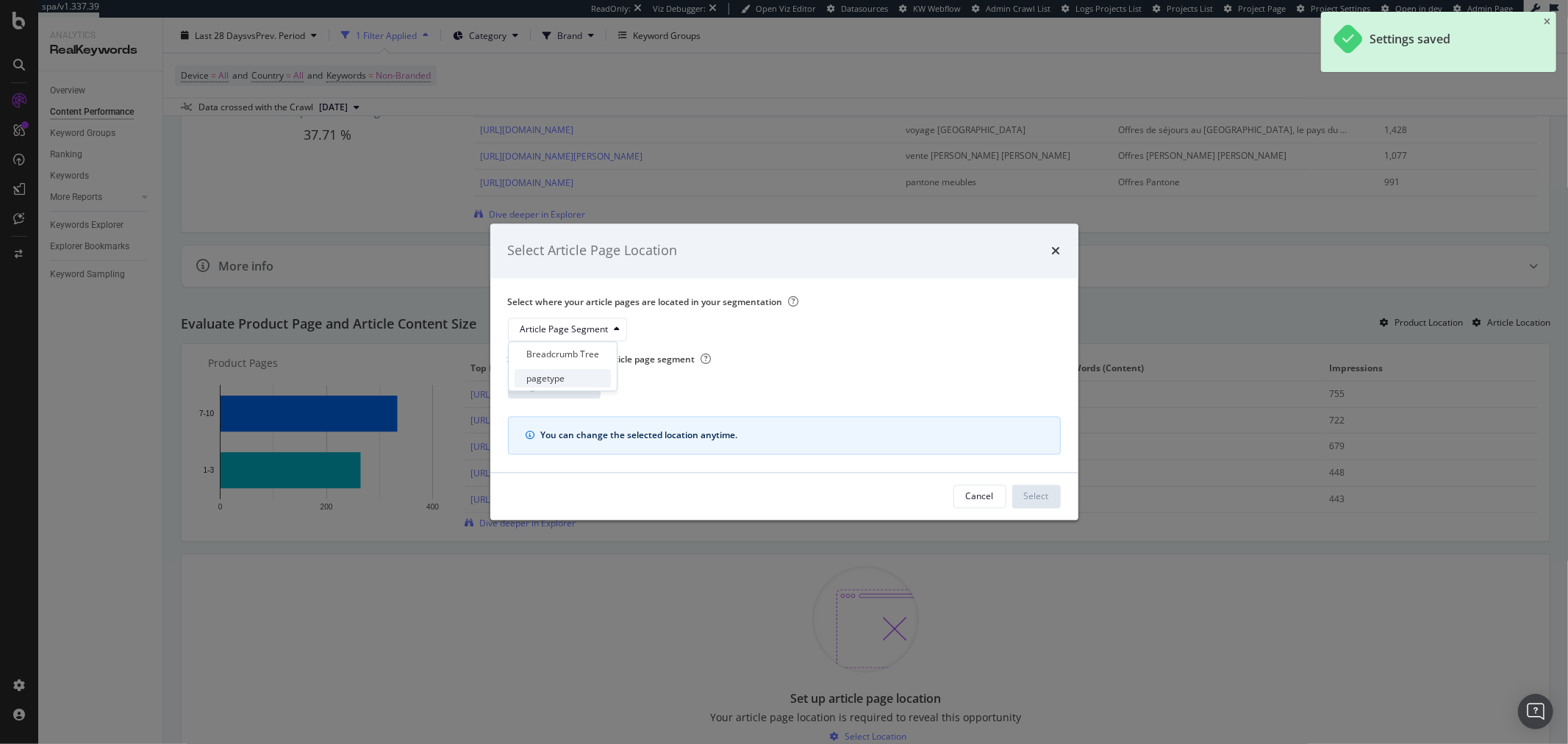
click at [579, 378] on div "pagetype" at bounding box center [563, 379] width 97 height 19
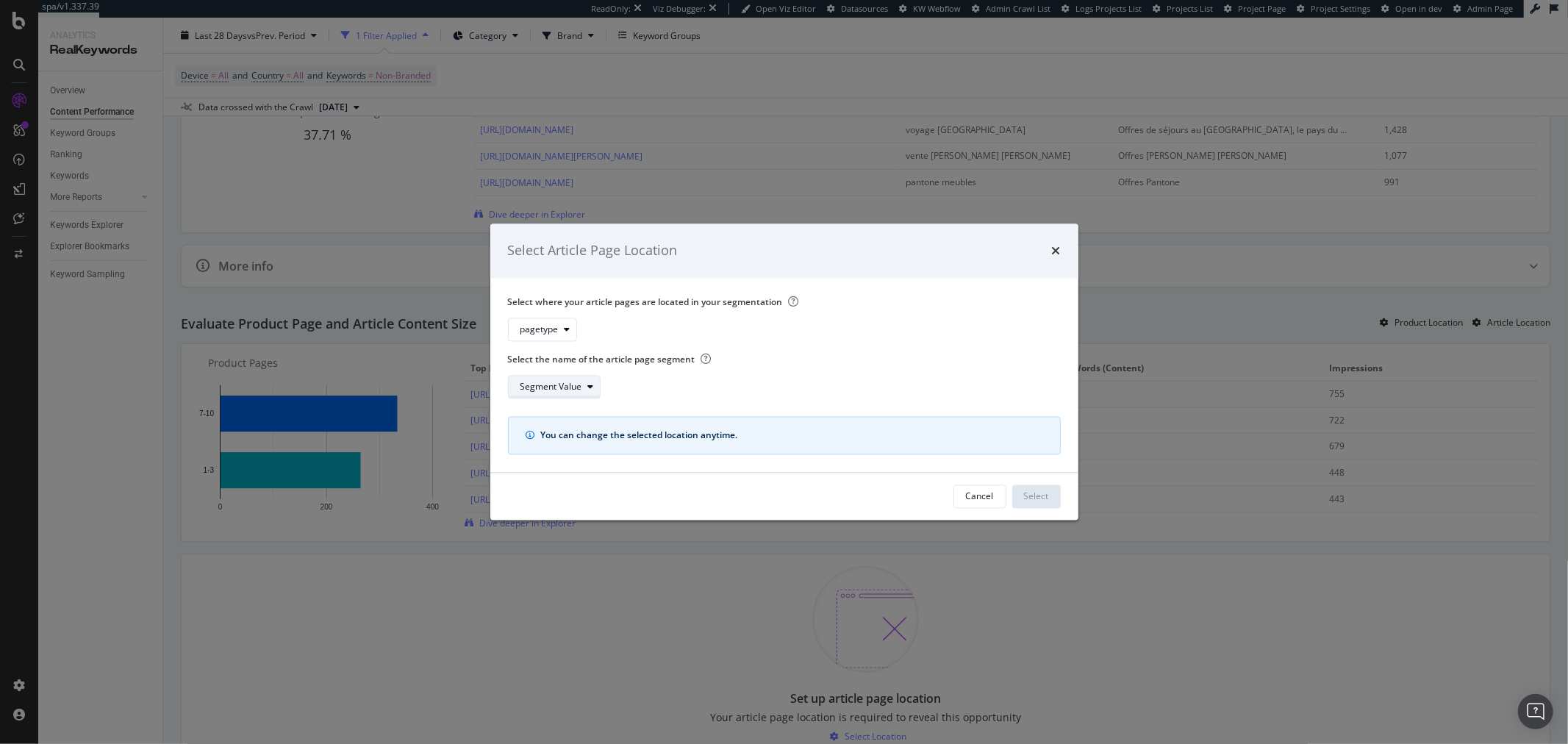
click at [582, 392] on div "Segment Value" at bounding box center [560, 387] width 80 height 21
click at [1055, 248] on icon "times" at bounding box center [1056, 250] width 8 height 12
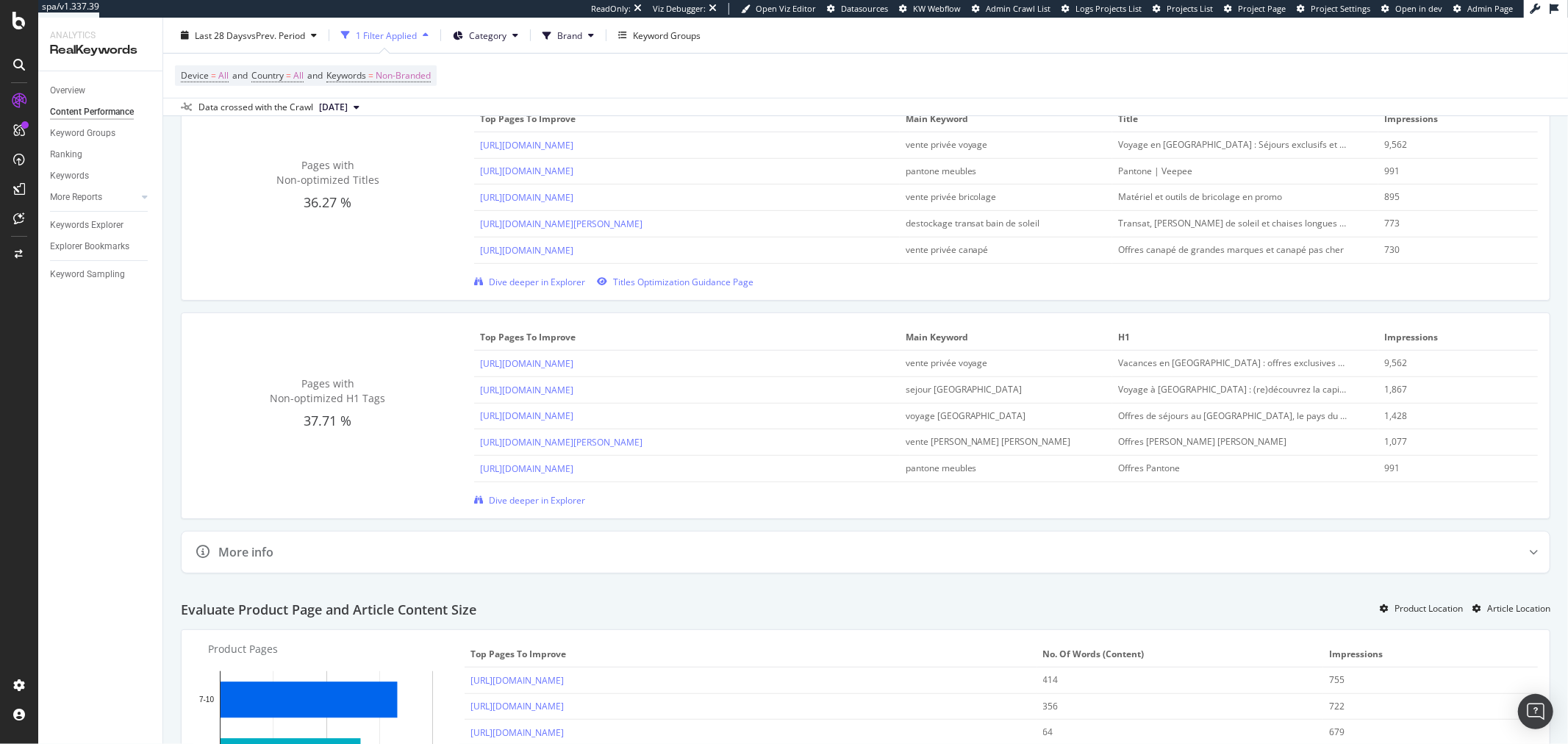
scroll to position [571, 0]
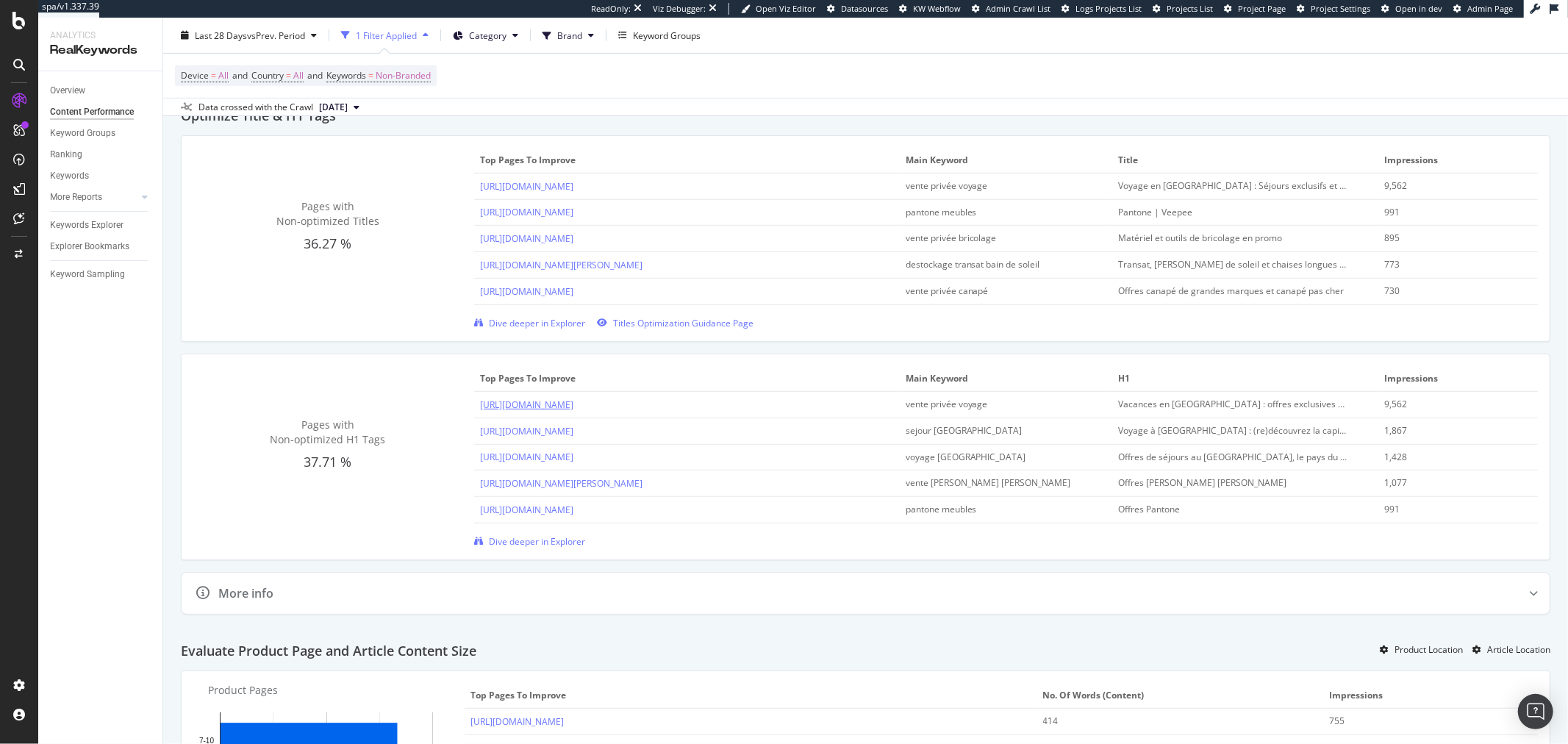
click at [574, 407] on link "https://www.veepee.fr/gr/voyage/voyage-italie" at bounding box center [527, 404] width 93 height 12
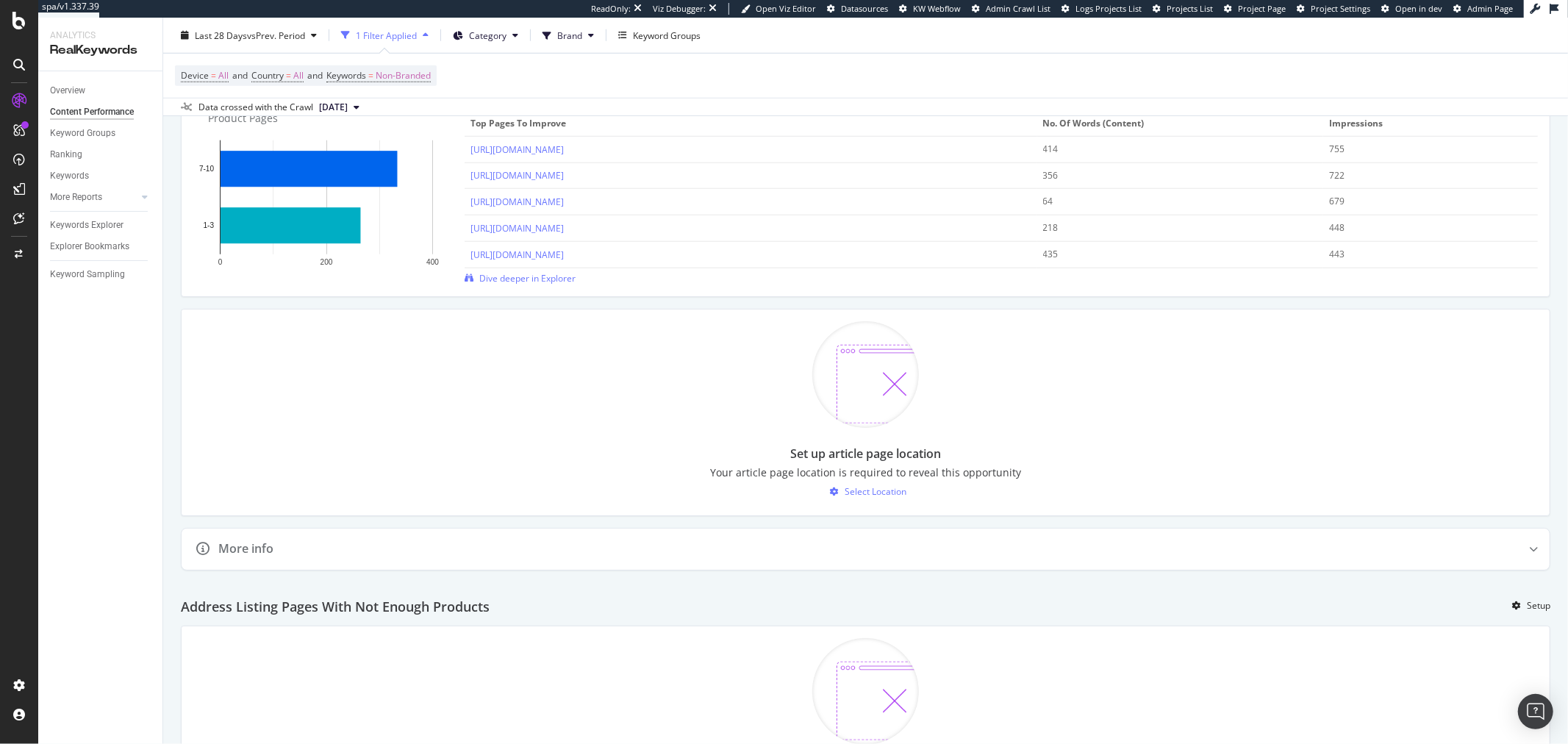
scroll to position [1633, 0]
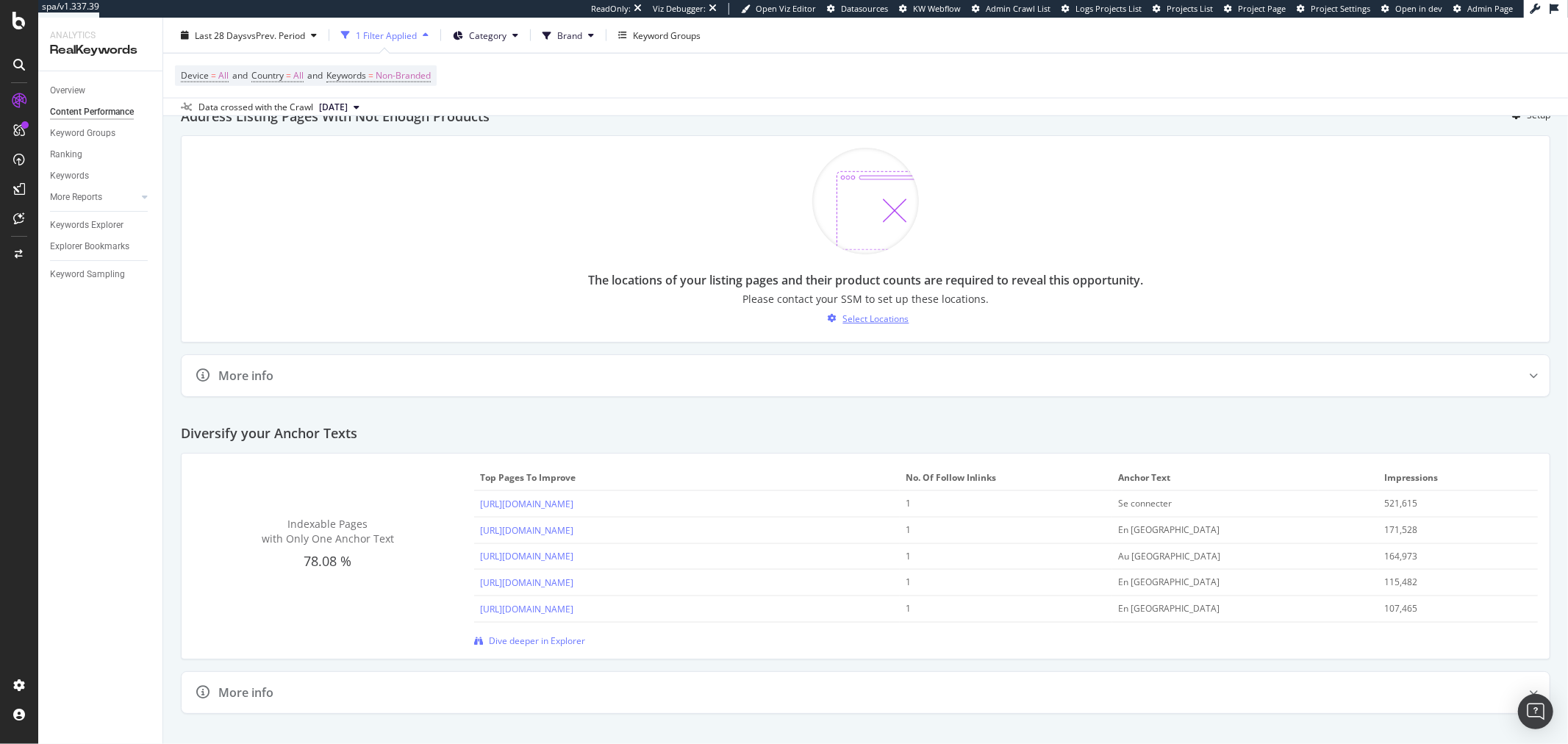
click at [882, 325] on div "Select Locations" at bounding box center [876, 319] width 66 height 12
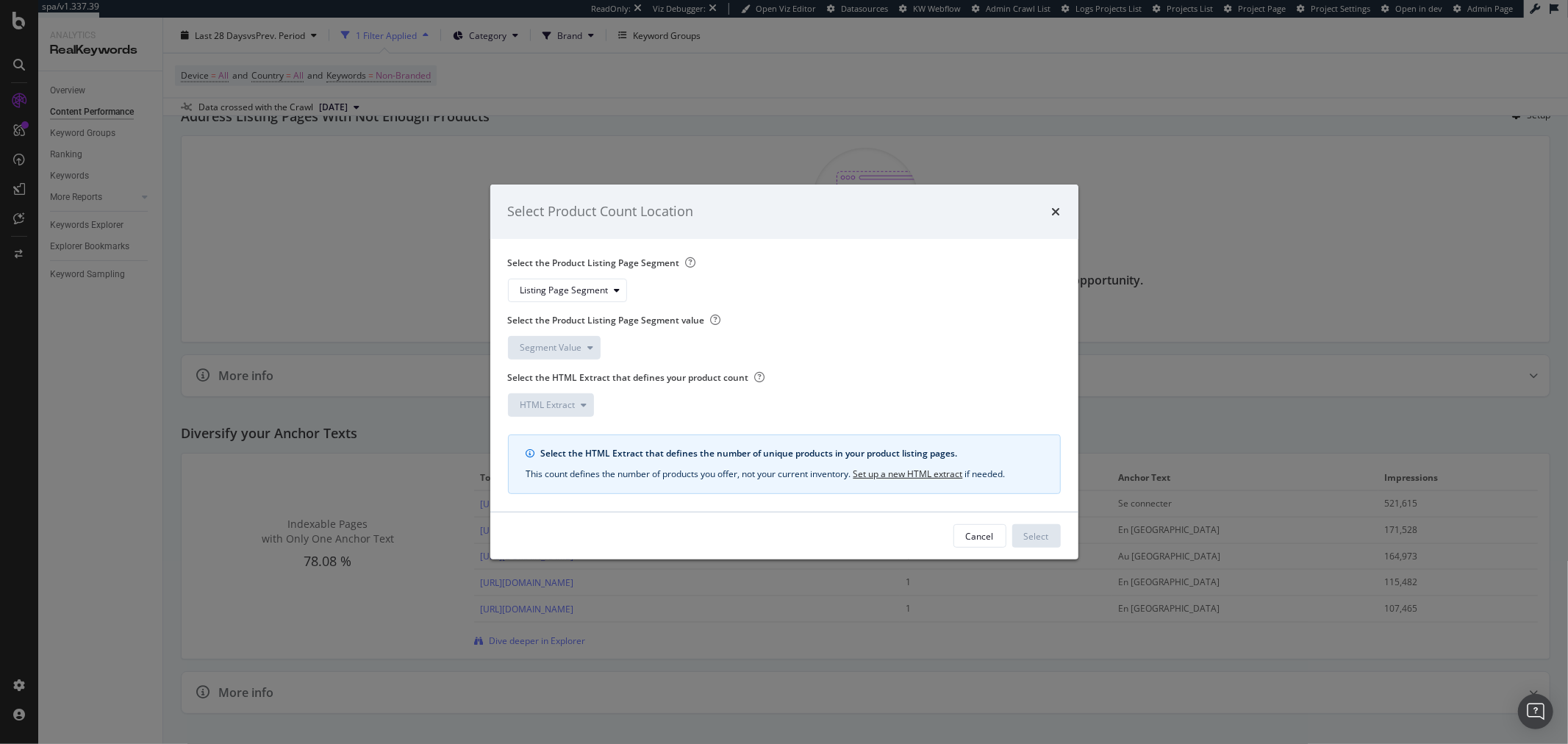
click at [1049, 208] on div "Select Product Count Location" at bounding box center [784, 211] width 553 height 19
click at [1054, 208] on icon "times" at bounding box center [1056, 211] width 8 height 12
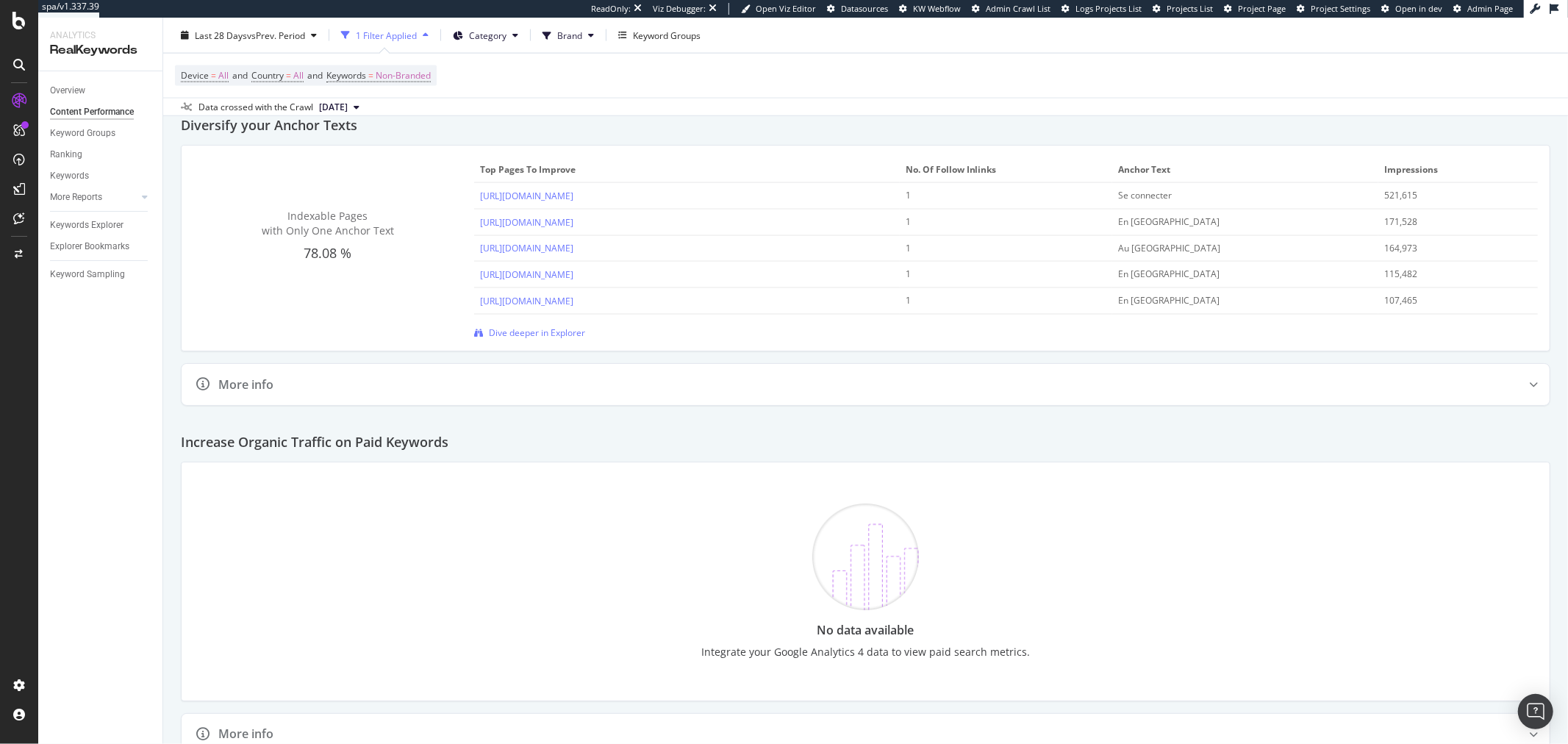
scroll to position [2019, 0]
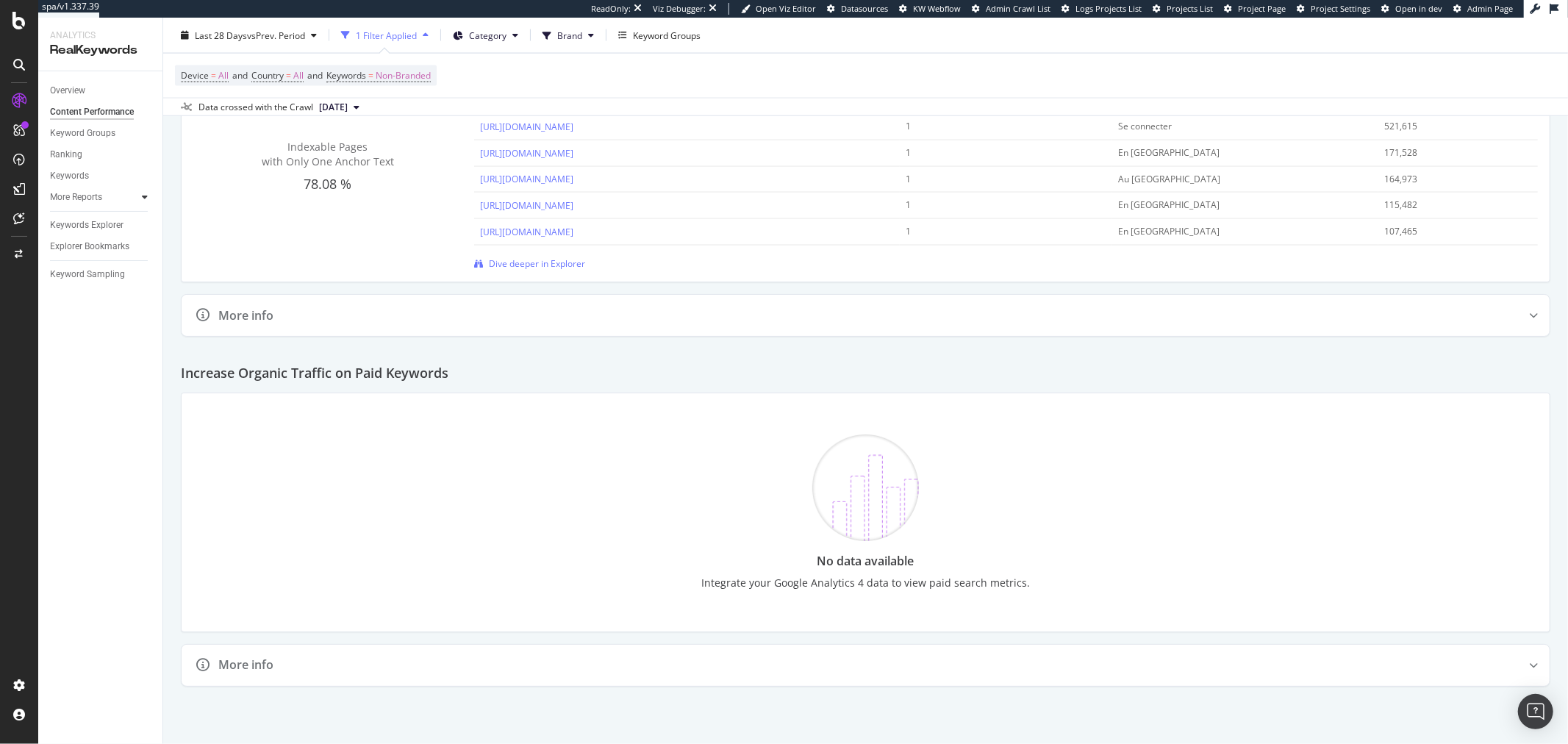
click at [147, 199] on icon at bounding box center [145, 196] width 6 height 8
click at [82, 260] on div "Content" at bounding box center [72, 262] width 32 height 15
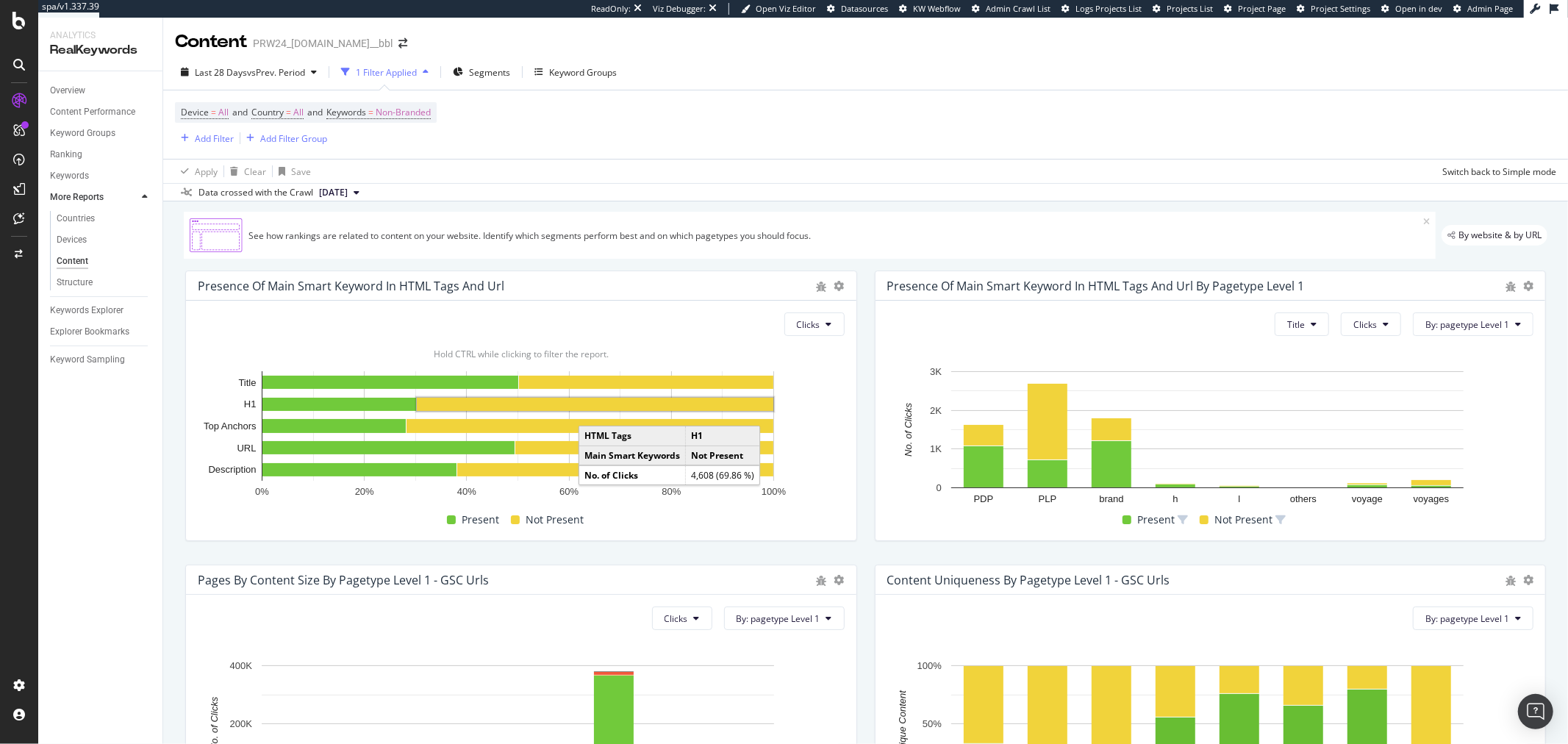
click at [665, 404] on rect "A chart." at bounding box center [595, 404] width 357 height 13
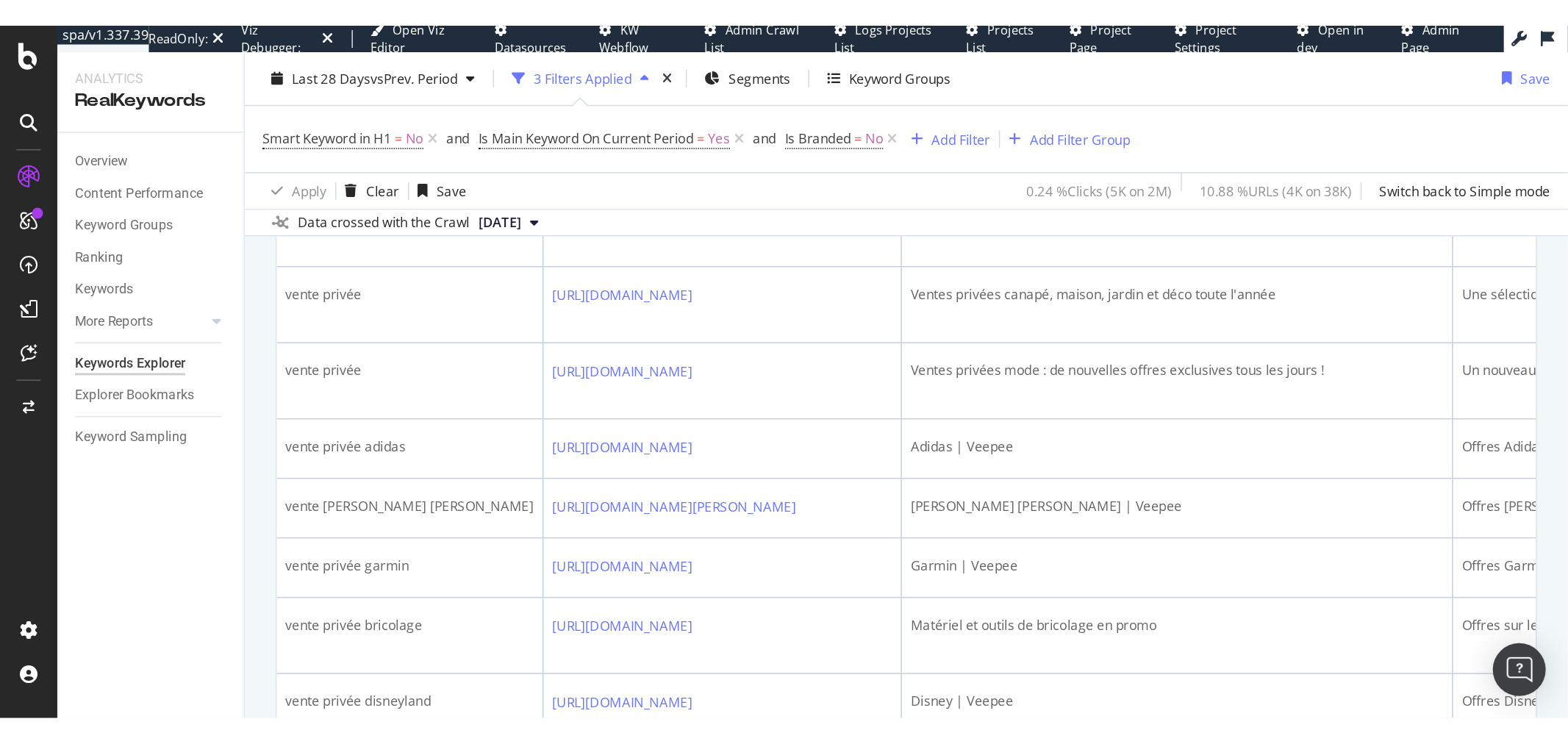
scroll to position [598, 0]
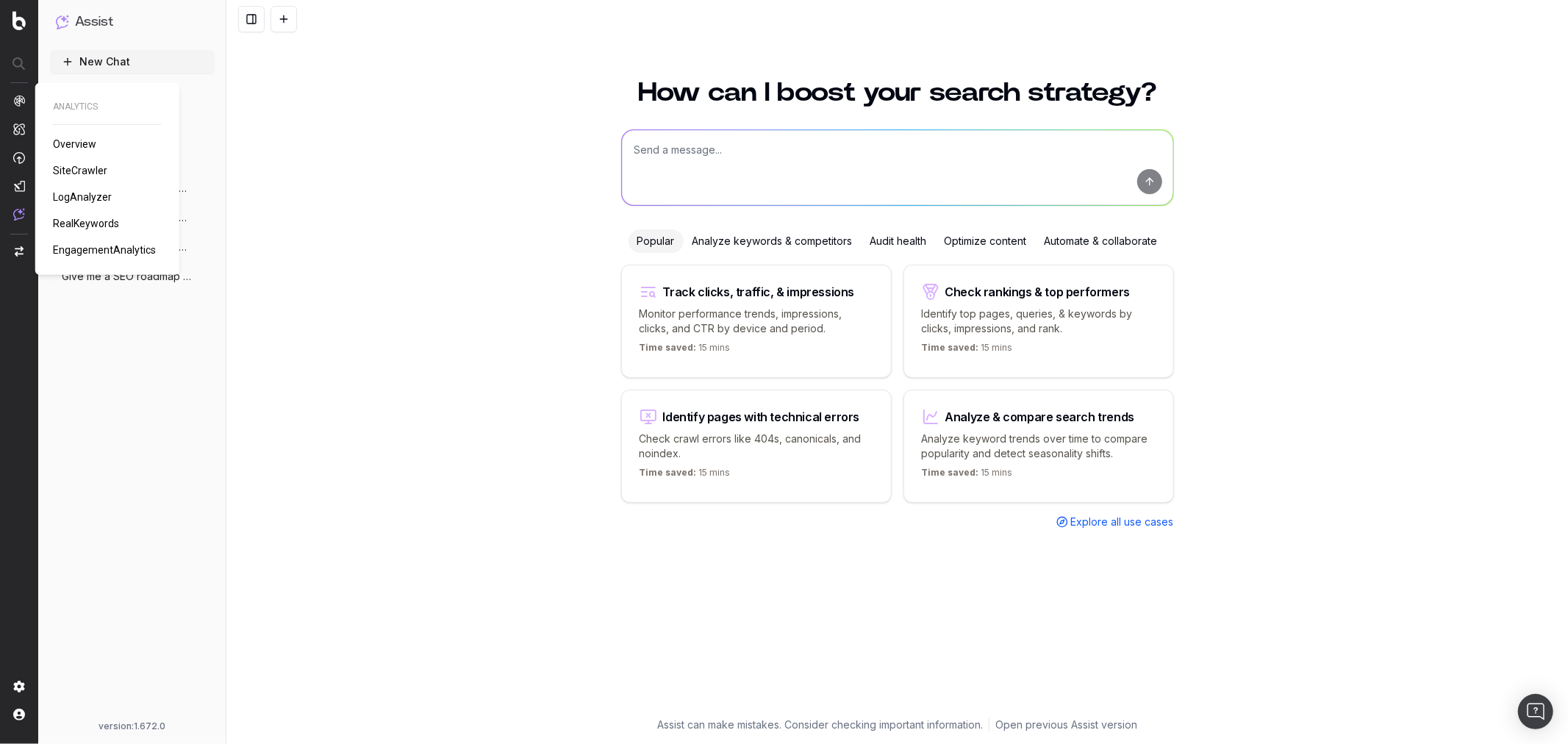
click at [69, 149] on link "Overview" at bounding box center [78, 144] width 49 height 15
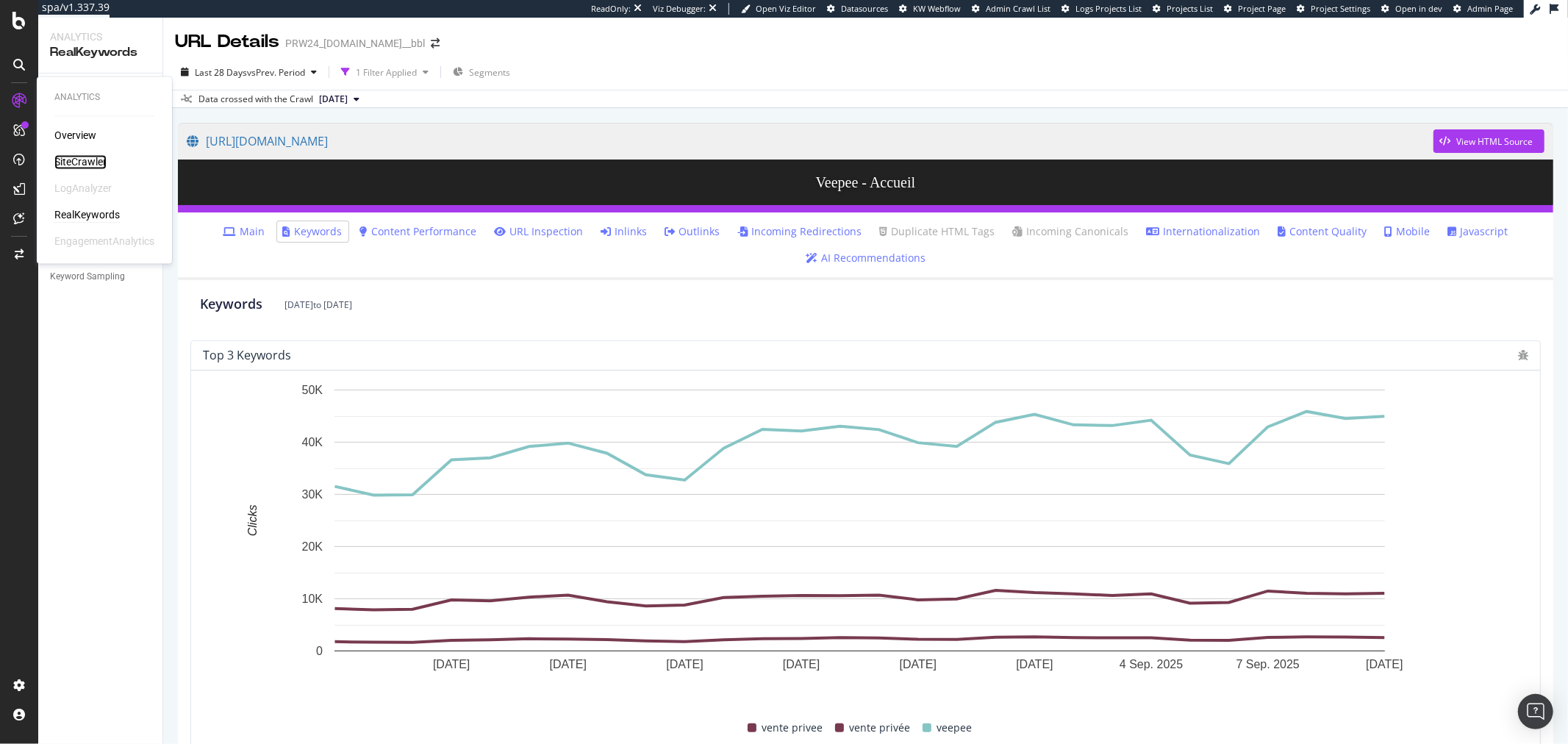
click at [70, 157] on div "SiteCrawler" at bounding box center [80, 162] width 52 height 15
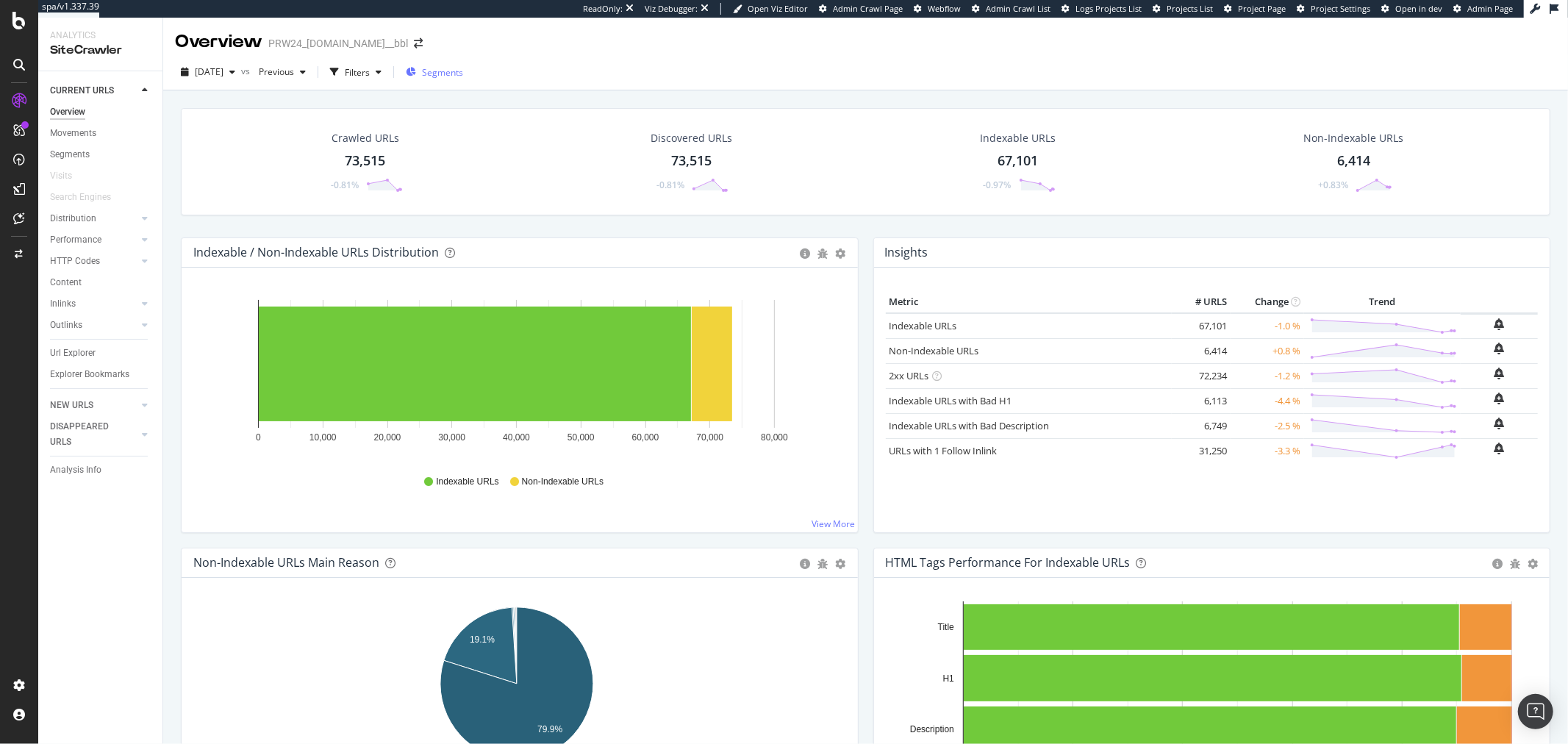
click at [416, 72] on icon "button" at bounding box center [411, 72] width 10 height 8
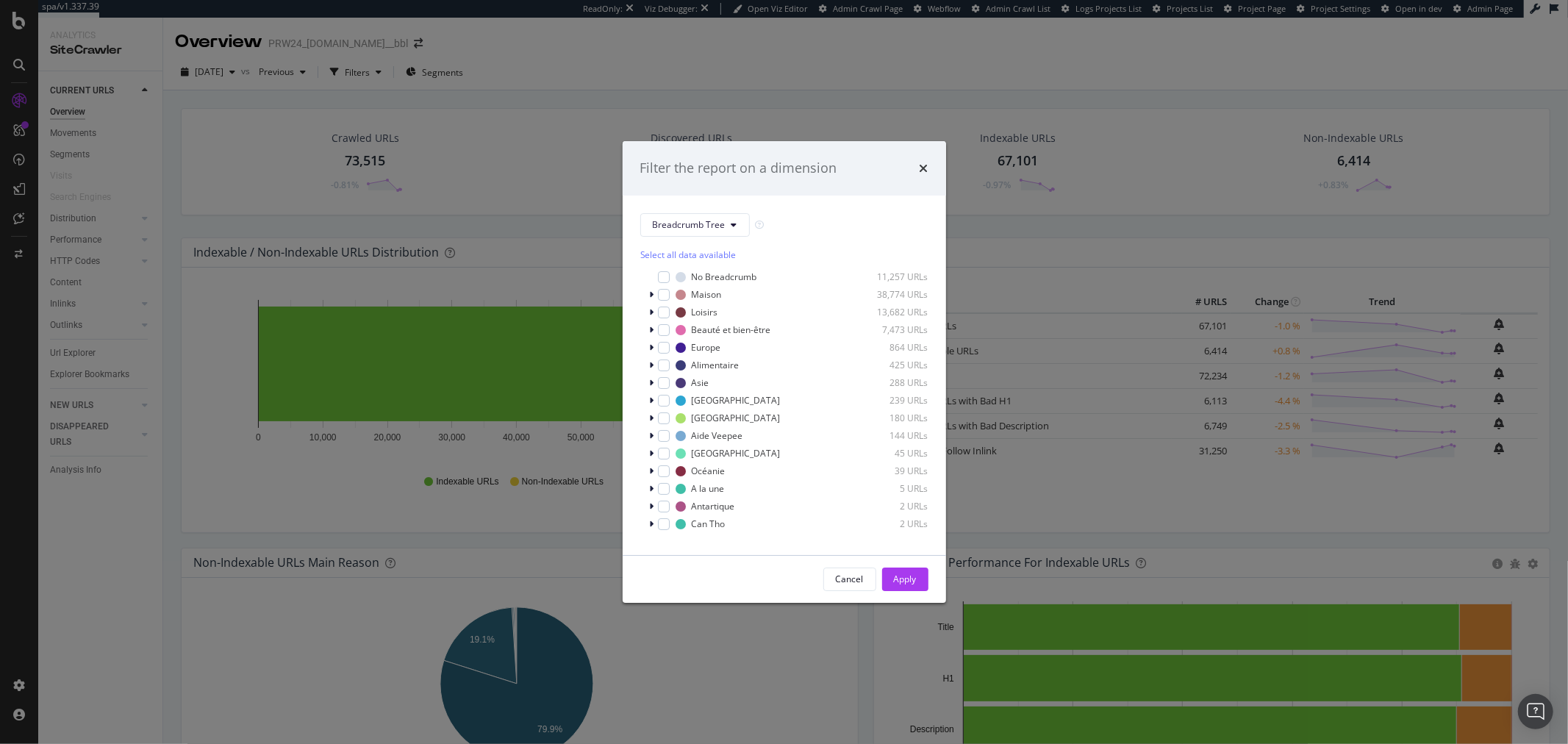
click at [588, 130] on div "Filter the report on a dimension Breadcrumb Tree Select all data available No B…" at bounding box center [784, 372] width 1568 height 744
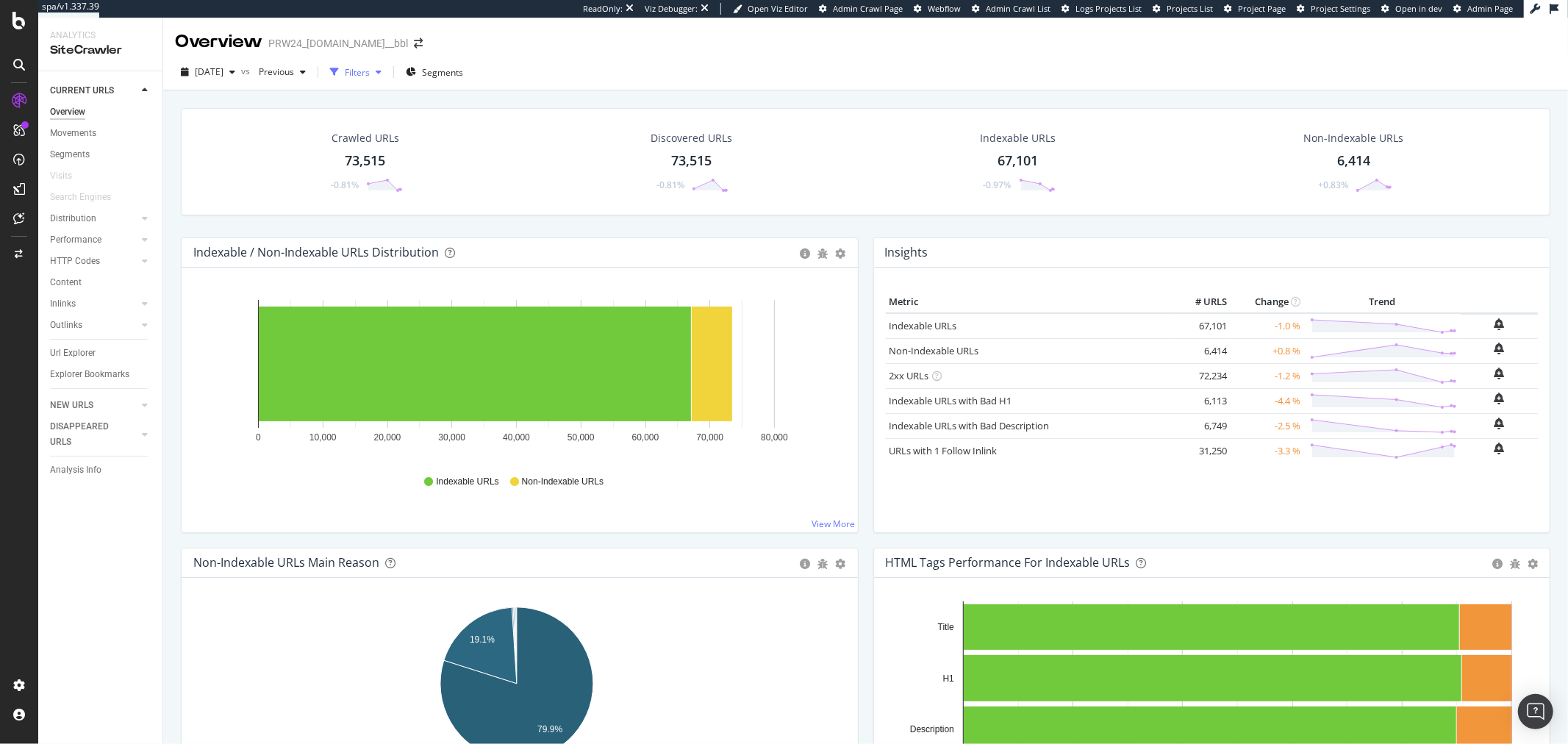
click at [384, 64] on div "Filters" at bounding box center [356, 72] width 63 height 22
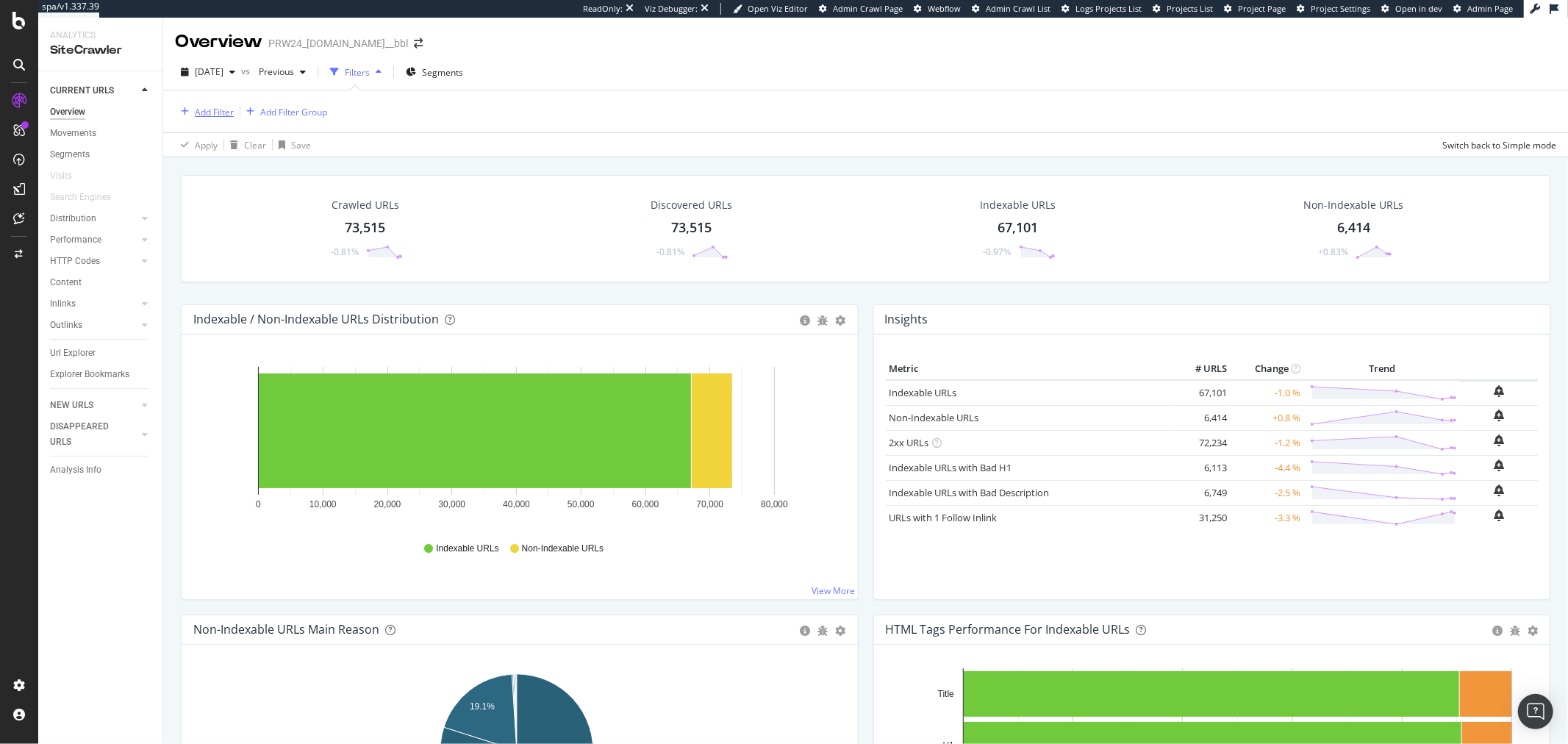
click at [209, 115] on div "Add Filter" at bounding box center [214, 112] width 39 height 12
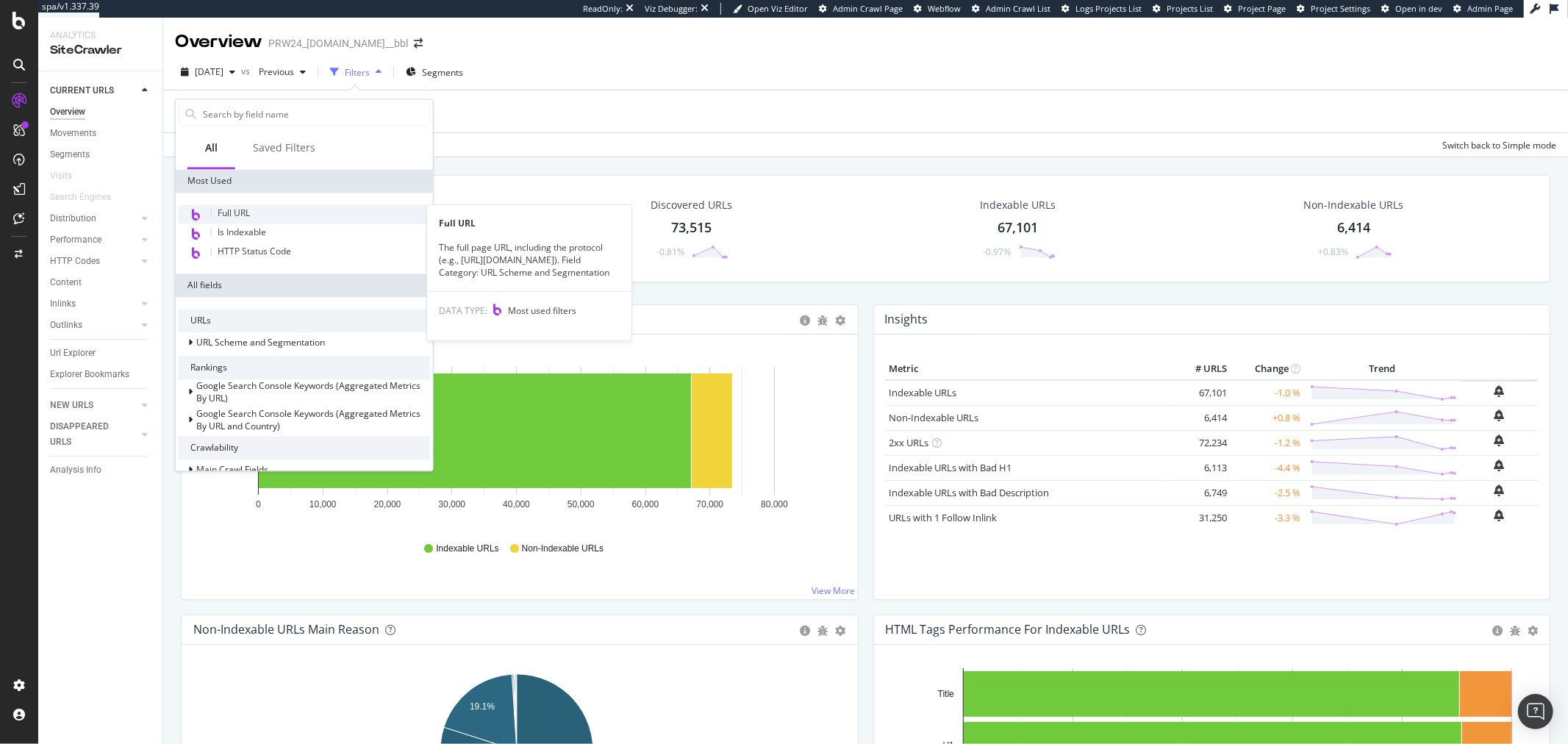
click at [249, 209] on span "Full URL" at bounding box center [234, 213] width 32 height 12
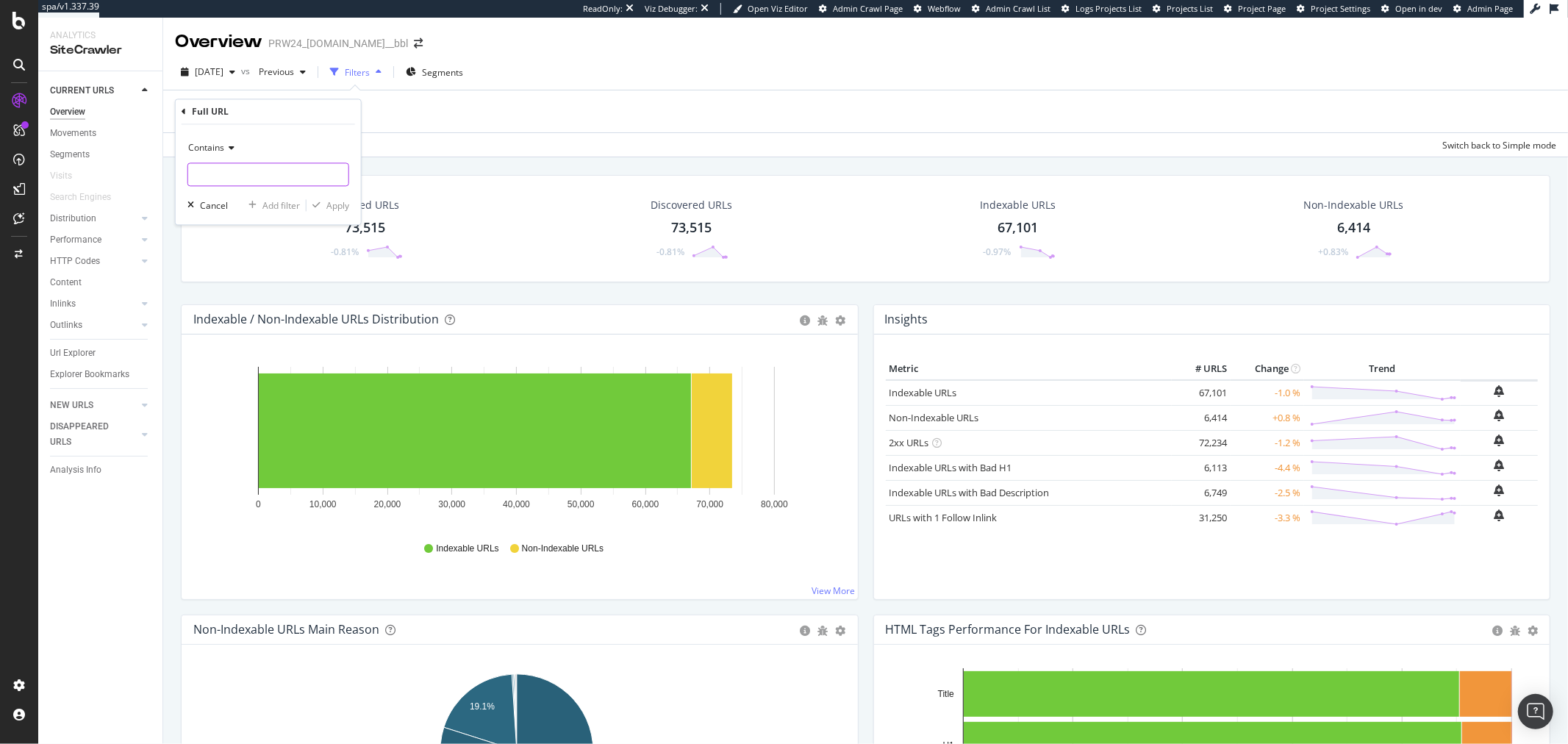
click at [270, 175] on input "text" at bounding box center [269, 174] width 161 height 23
type input "find?"
click at [327, 208] on div "Apply" at bounding box center [338, 205] width 23 height 12
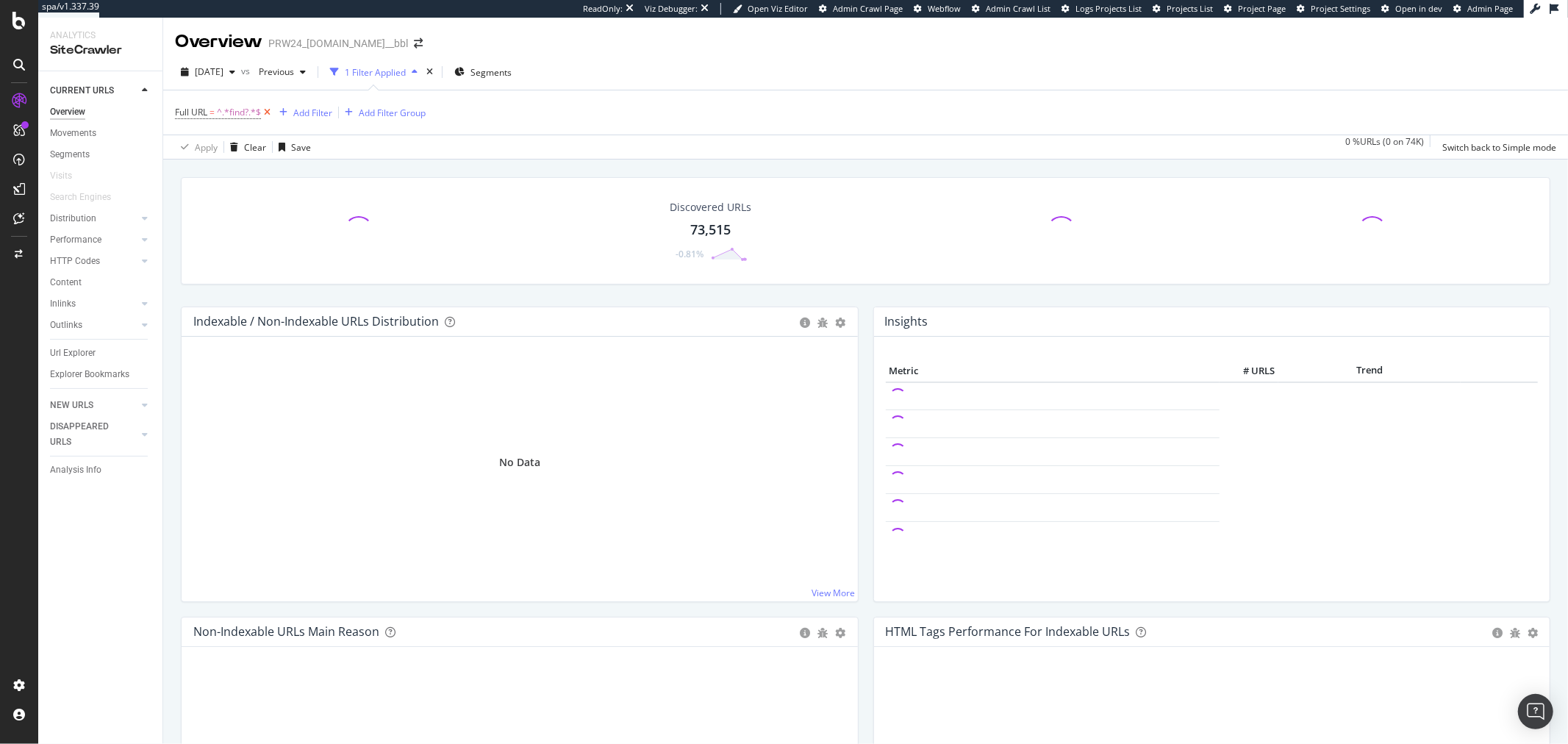
click at [269, 112] on icon at bounding box center [267, 112] width 12 height 15
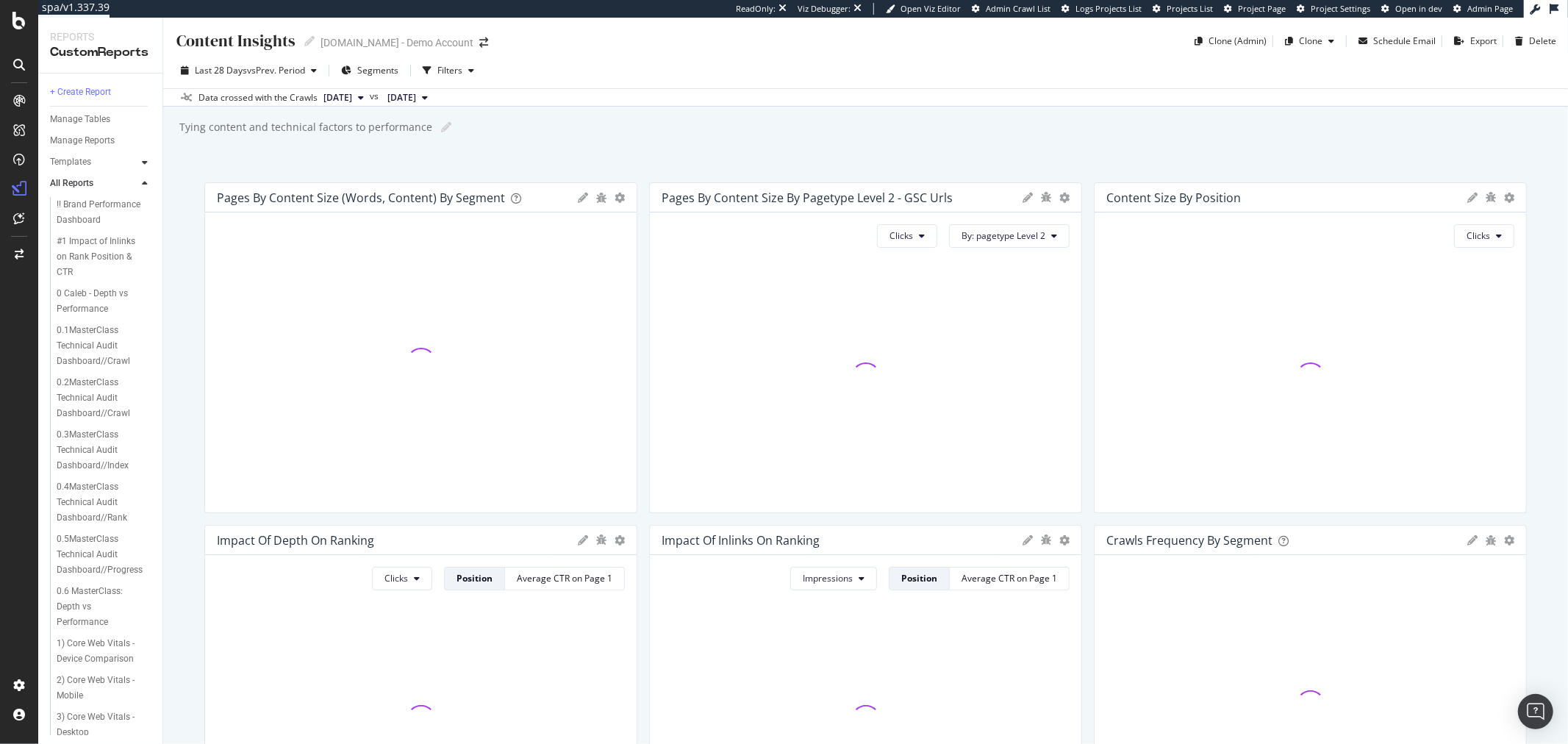
click at [143, 161] on icon at bounding box center [145, 162] width 6 height 8
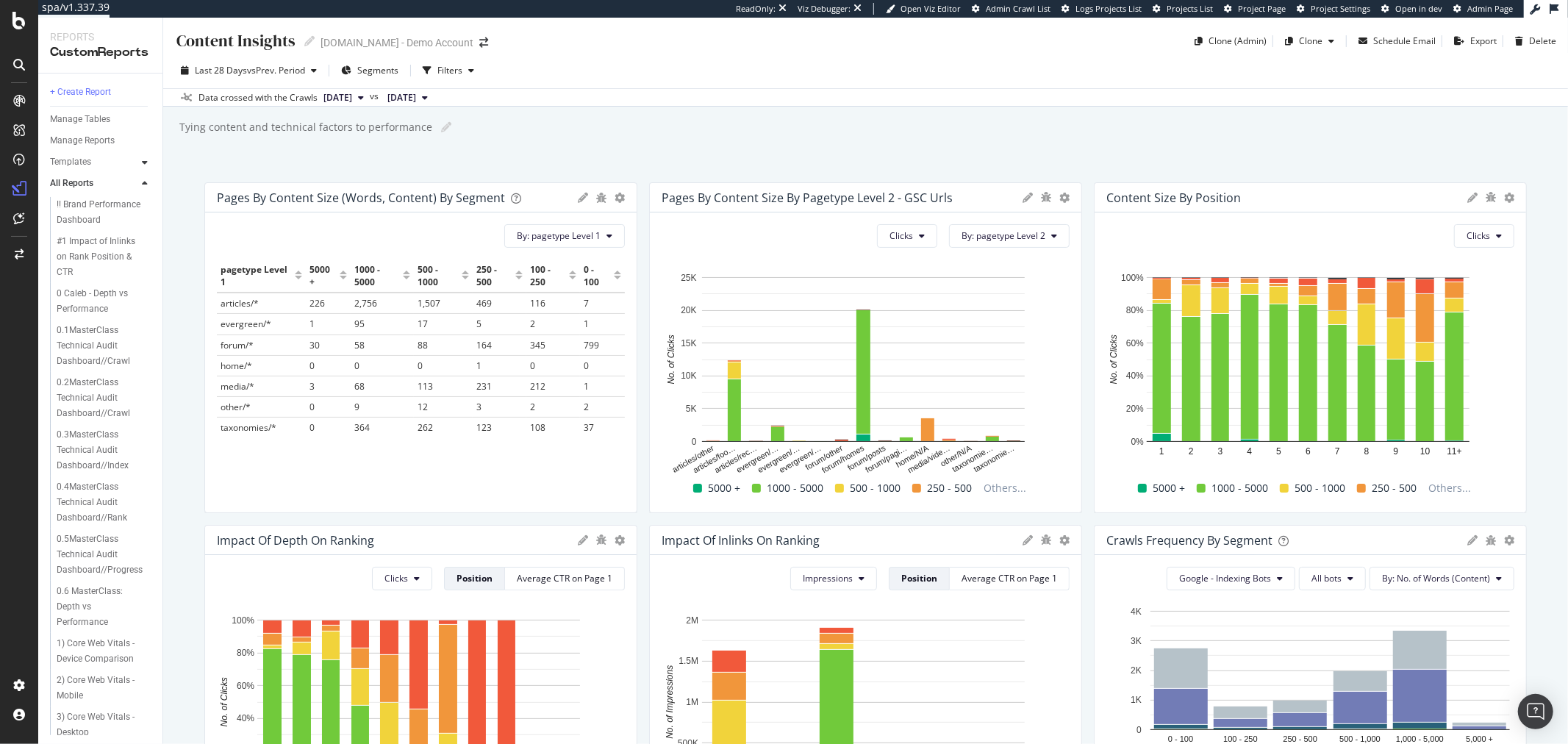
click at [140, 159] on div at bounding box center [144, 162] width 15 height 15
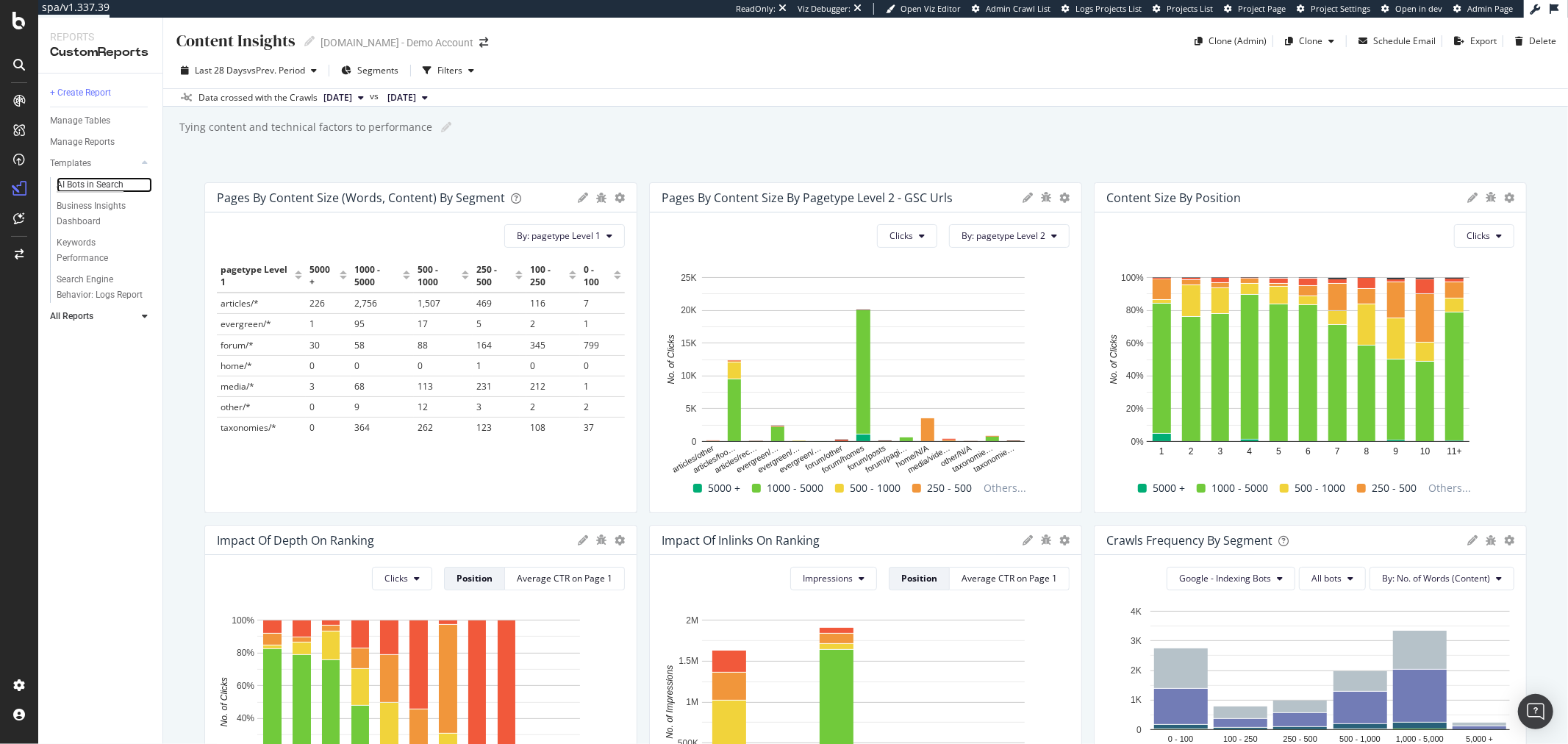
click at [106, 187] on div "AI Bots in Search" at bounding box center [90, 184] width 67 height 15
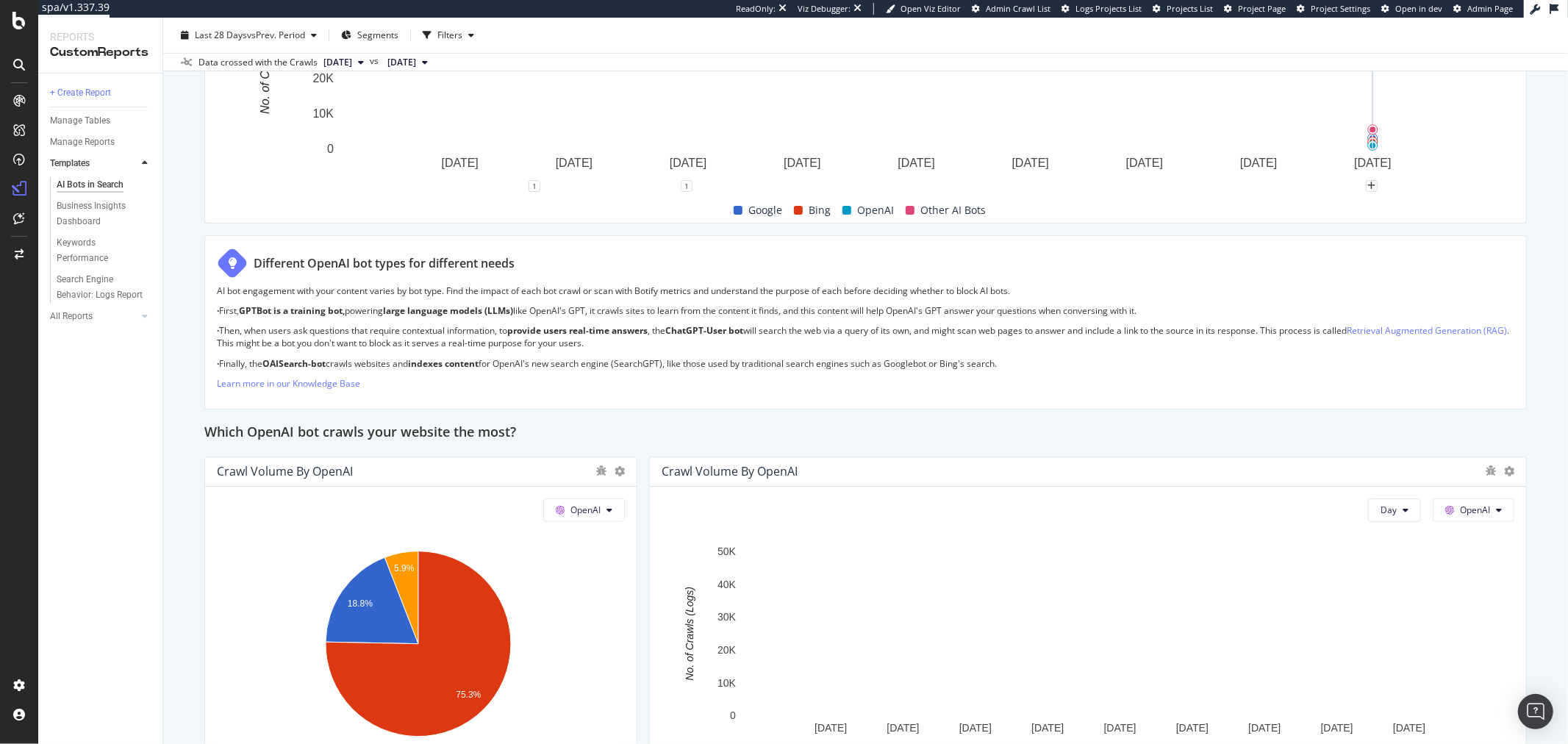
scroll to position [898, 0]
